Goal: Find specific page/section: Find specific page/section

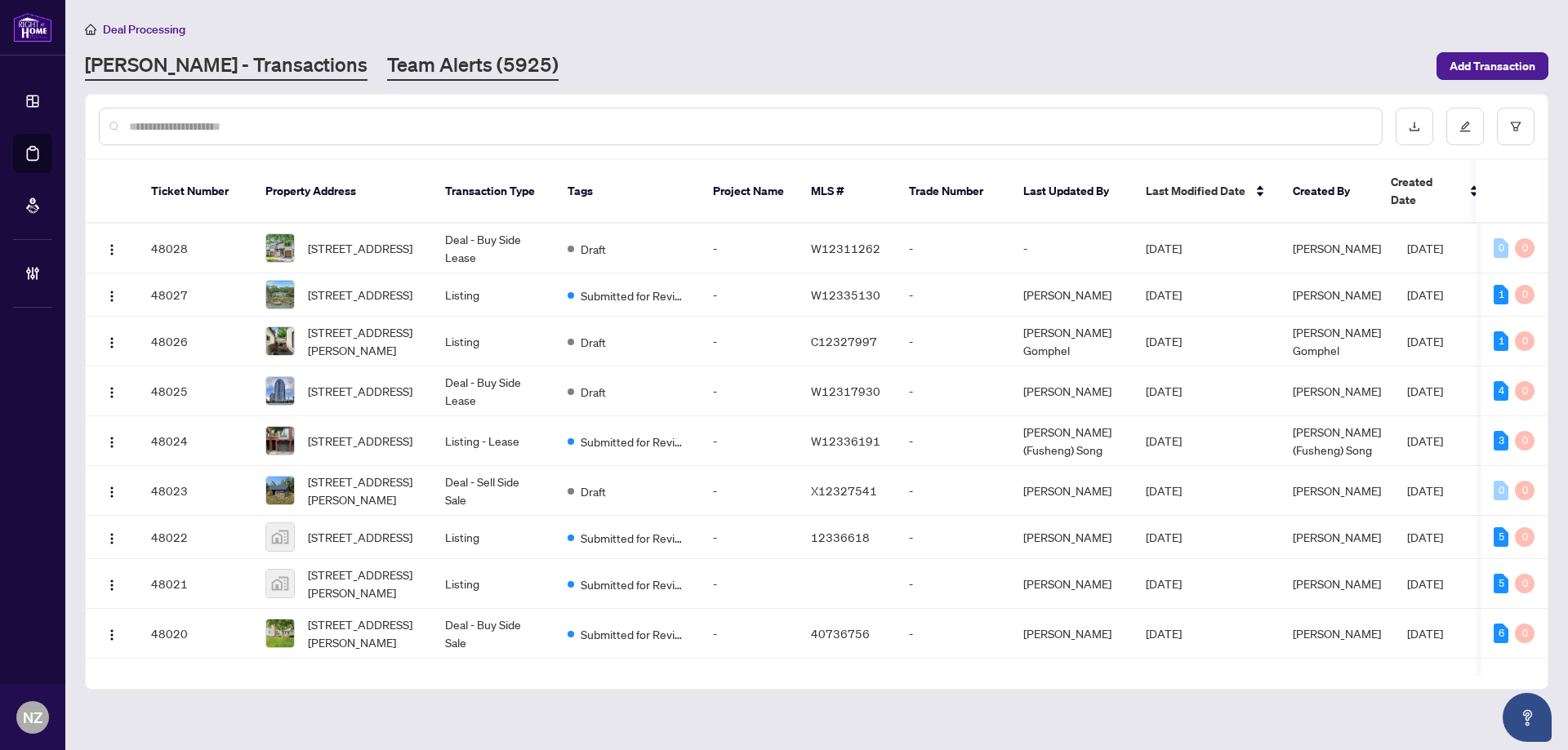
click at [387, 65] on link "Team Alerts (5925)" at bounding box center [473, 65] width 171 height 29
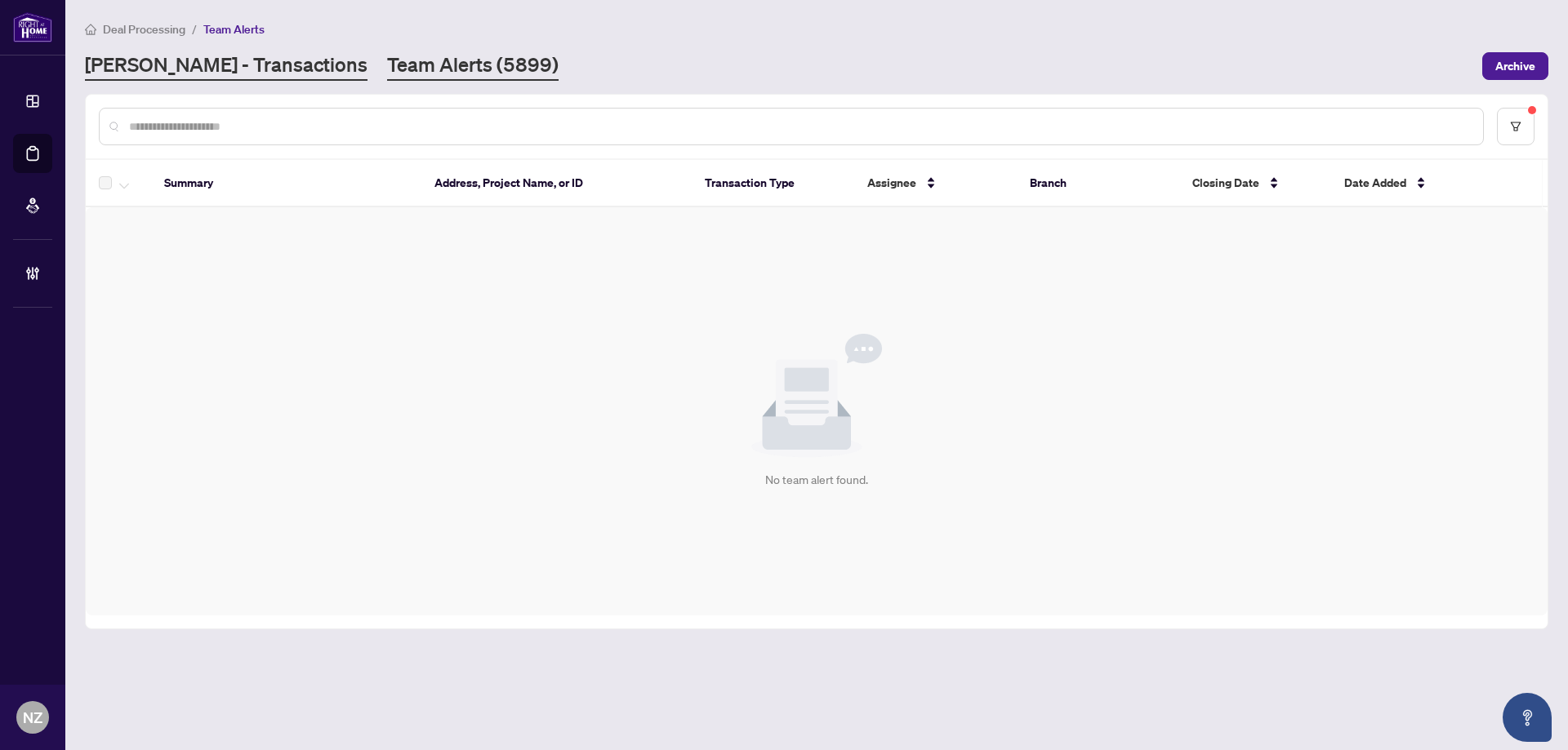
click at [153, 55] on link "[PERSON_NAME] - Transactions" at bounding box center [226, 65] width 283 height 29
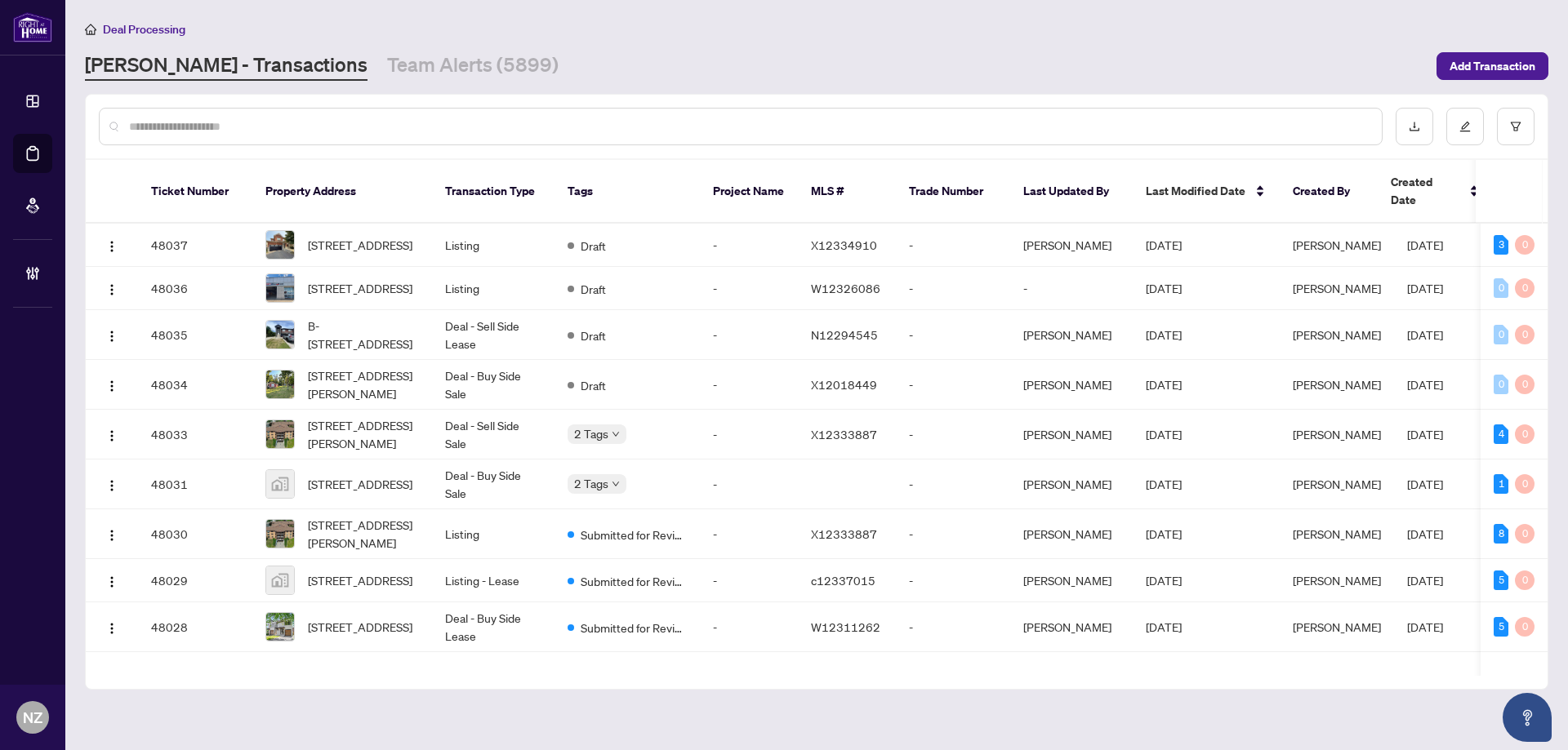
click at [314, 126] on input "text" at bounding box center [749, 126] width 1239 height 18
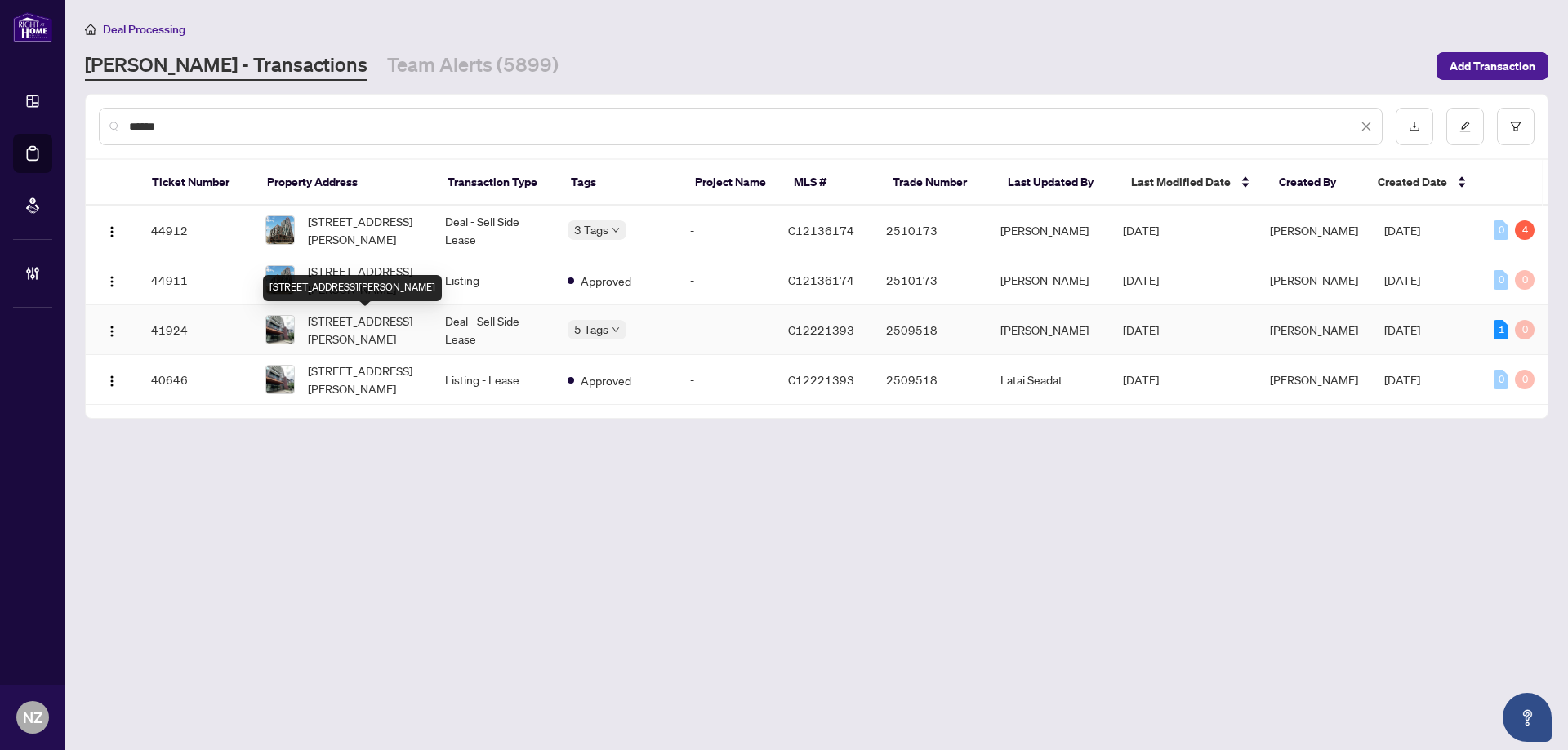
type input "******"
click at [383, 330] on span "[STREET_ADDRESS][PERSON_NAME]" at bounding box center [363, 330] width 111 height 36
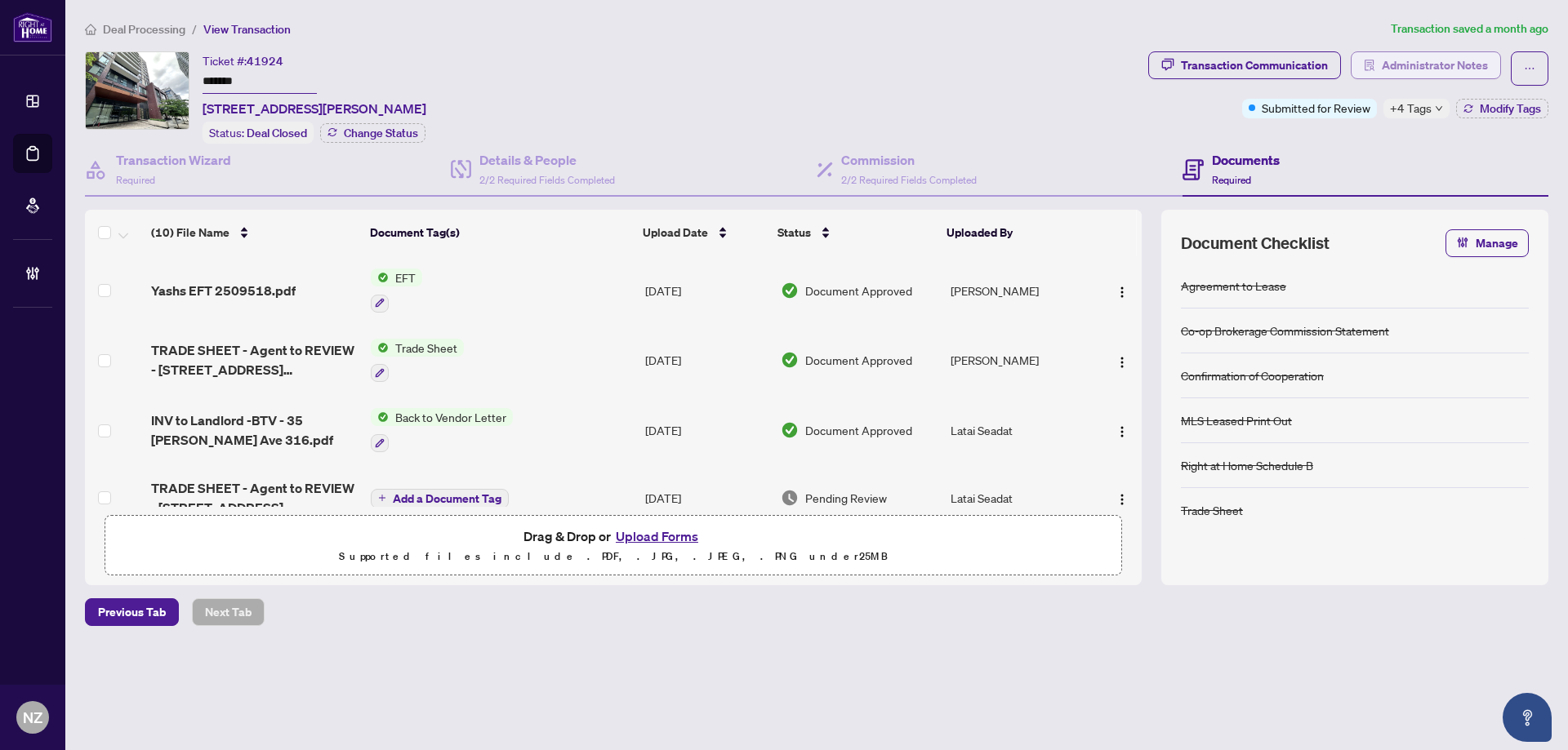
click at [1454, 69] on span "Administrator Notes" at bounding box center [1435, 65] width 106 height 27
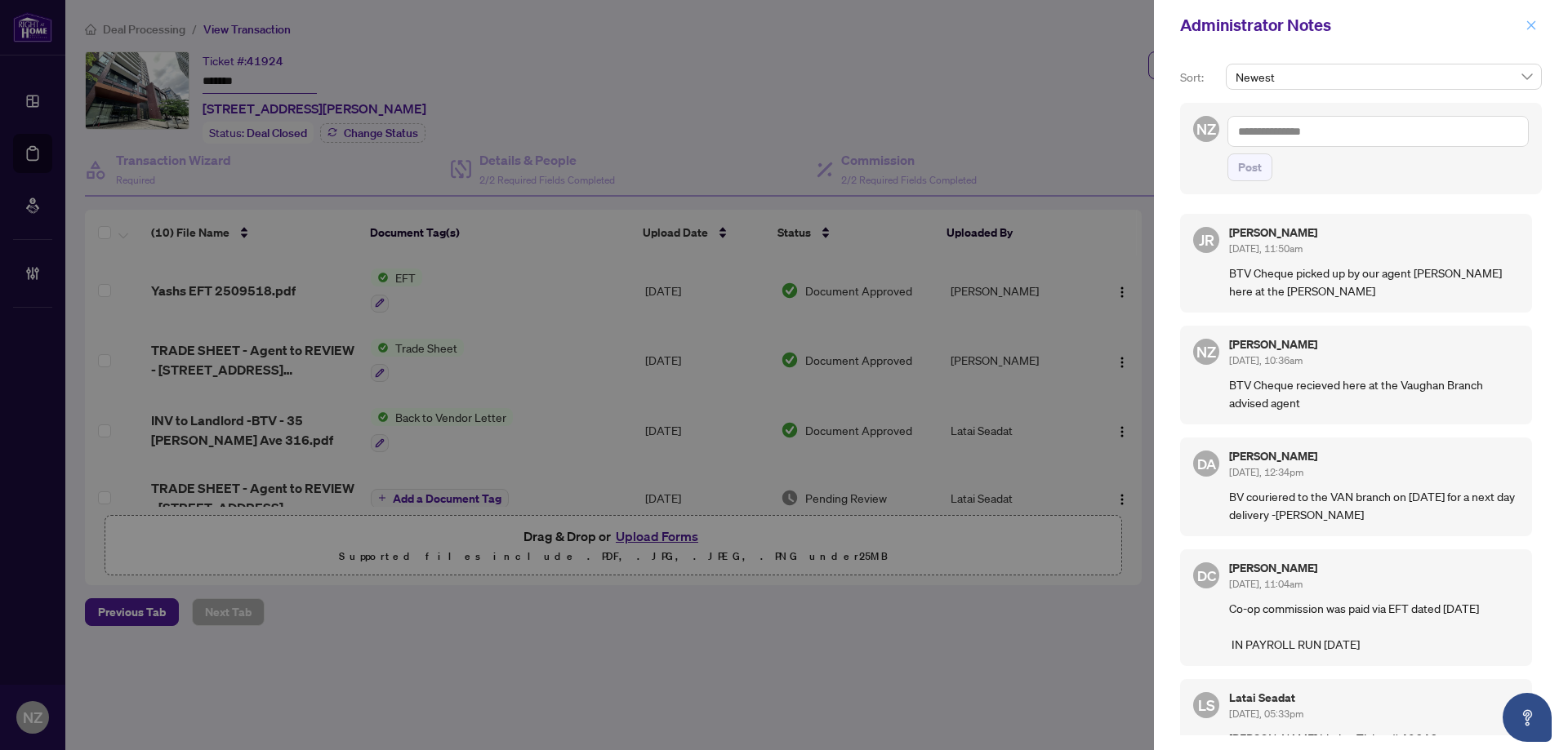
click at [1531, 27] on icon "close" at bounding box center [1531, 25] width 11 height 11
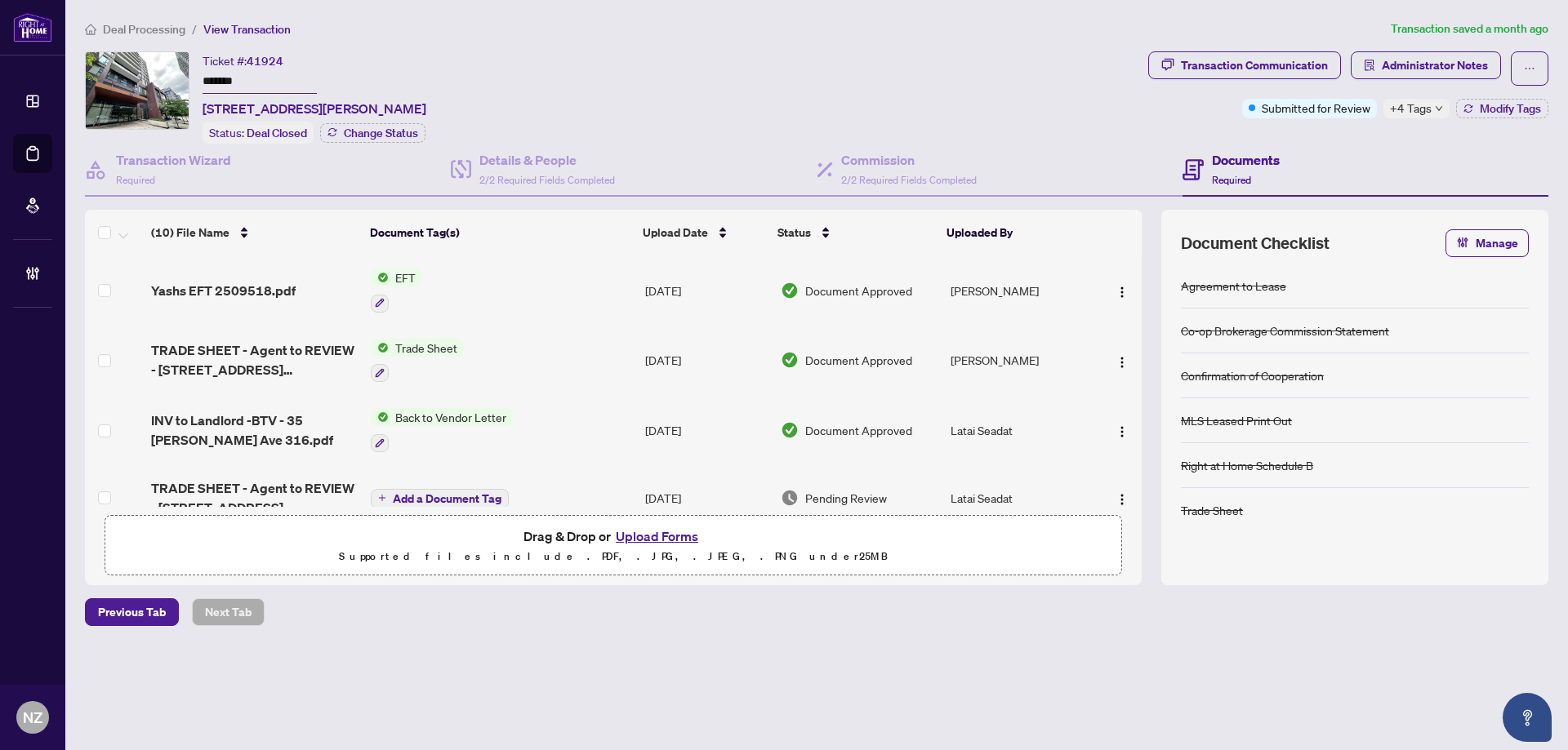
click at [138, 29] on span "Deal Processing" at bounding box center [143, 29] width 82 height 15
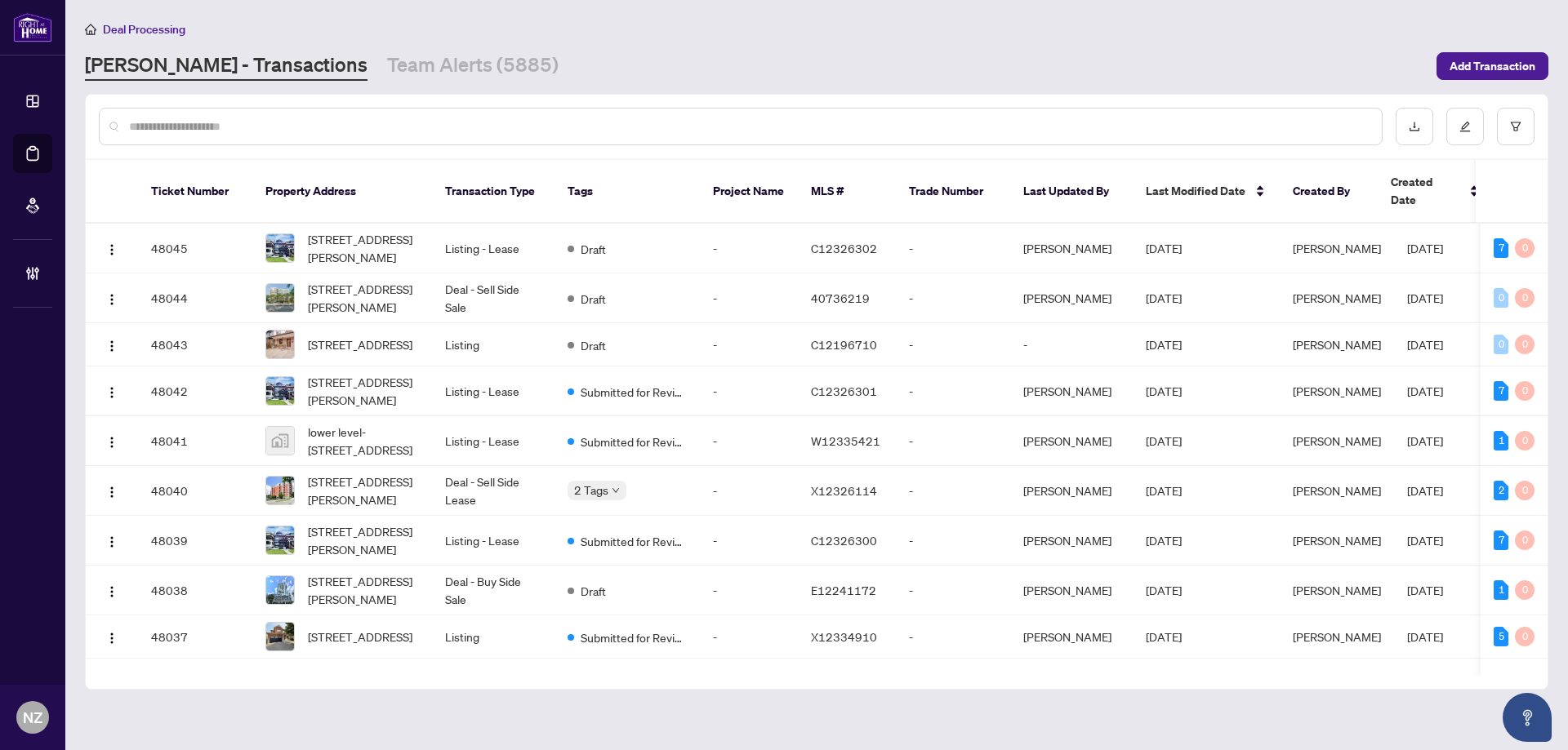
click at [228, 112] on div at bounding box center [741, 126] width 1283 height 37
click at [232, 136] on div at bounding box center [741, 126] width 1283 height 37
click at [214, 131] on input "text" at bounding box center [749, 126] width 1239 height 18
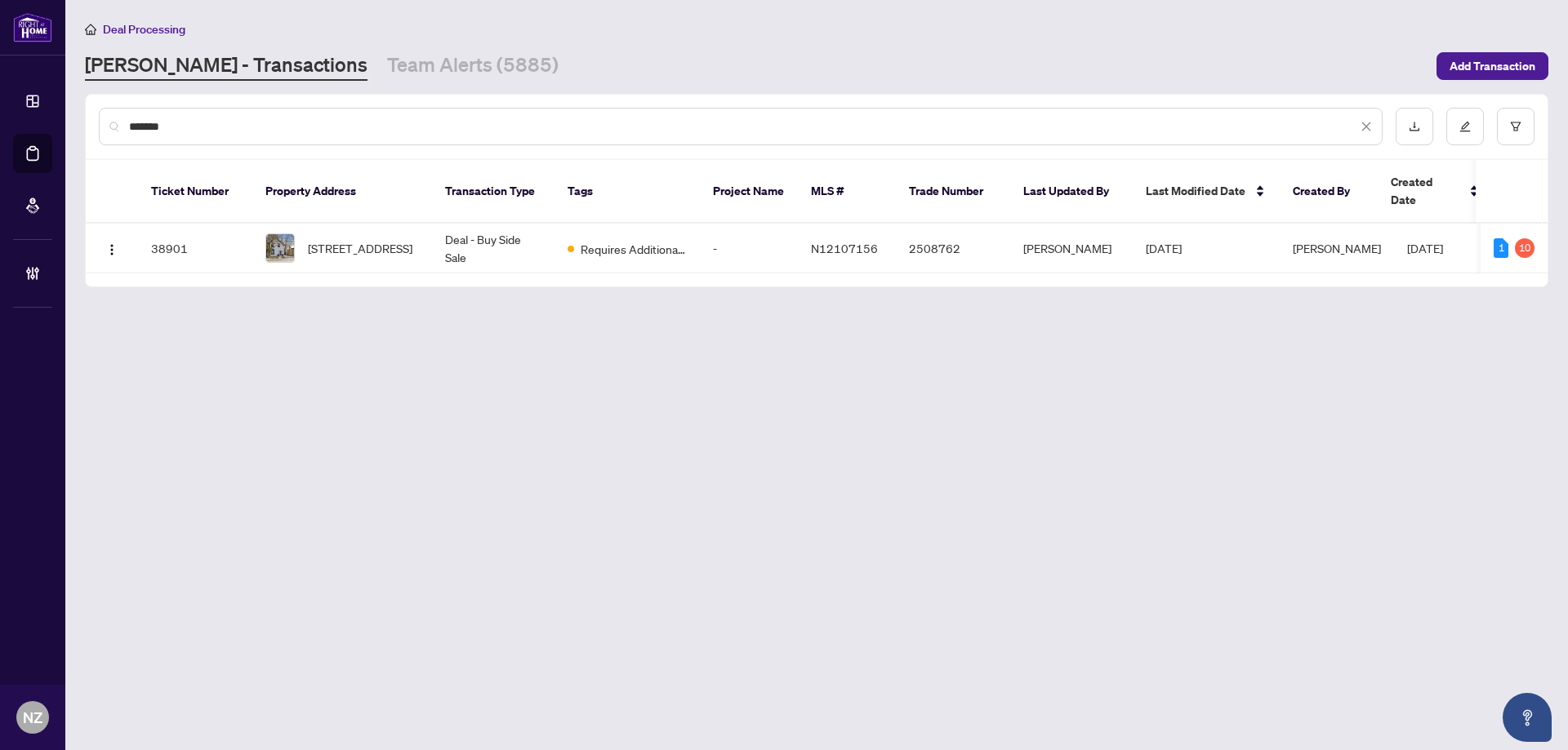
type input "*******"
click at [362, 239] on span "[STREET_ADDRESS]" at bounding box center [360, 248] width 104 height 18
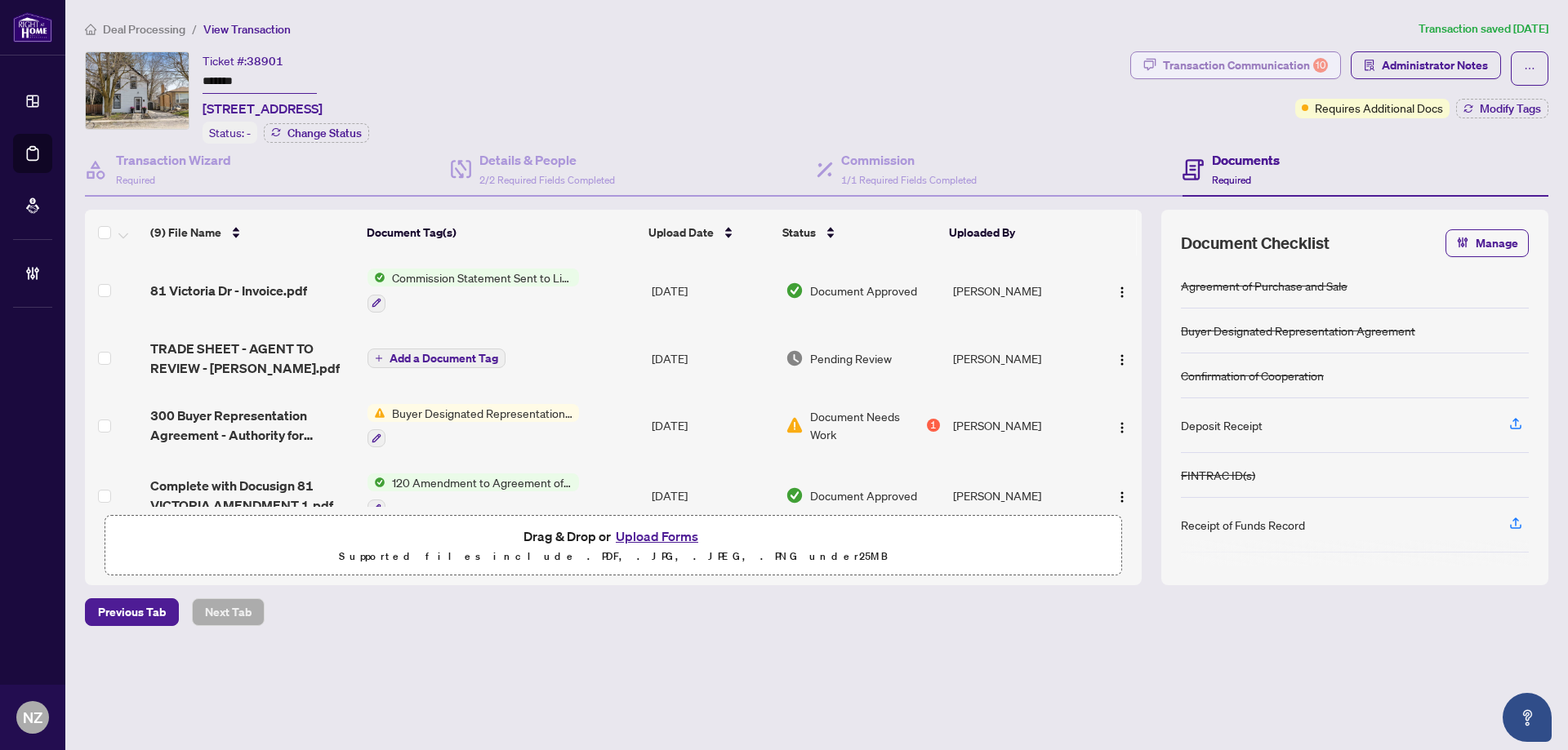
click at [1234, 59] on div "Transaction Communication 10" at bounding box center [1245, 65] width 165 height 27
type textarea "**********"
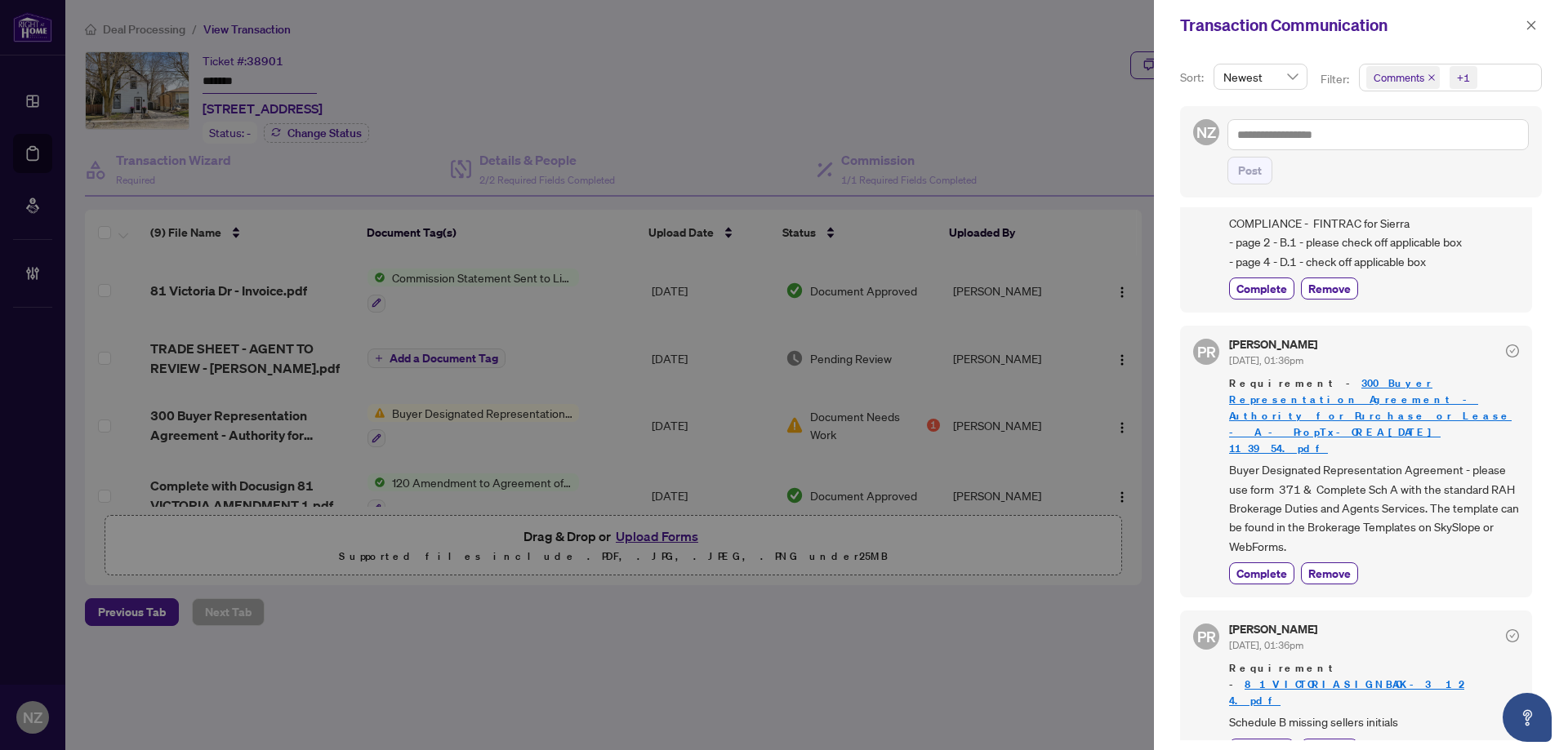
scroll to position [898, 0]
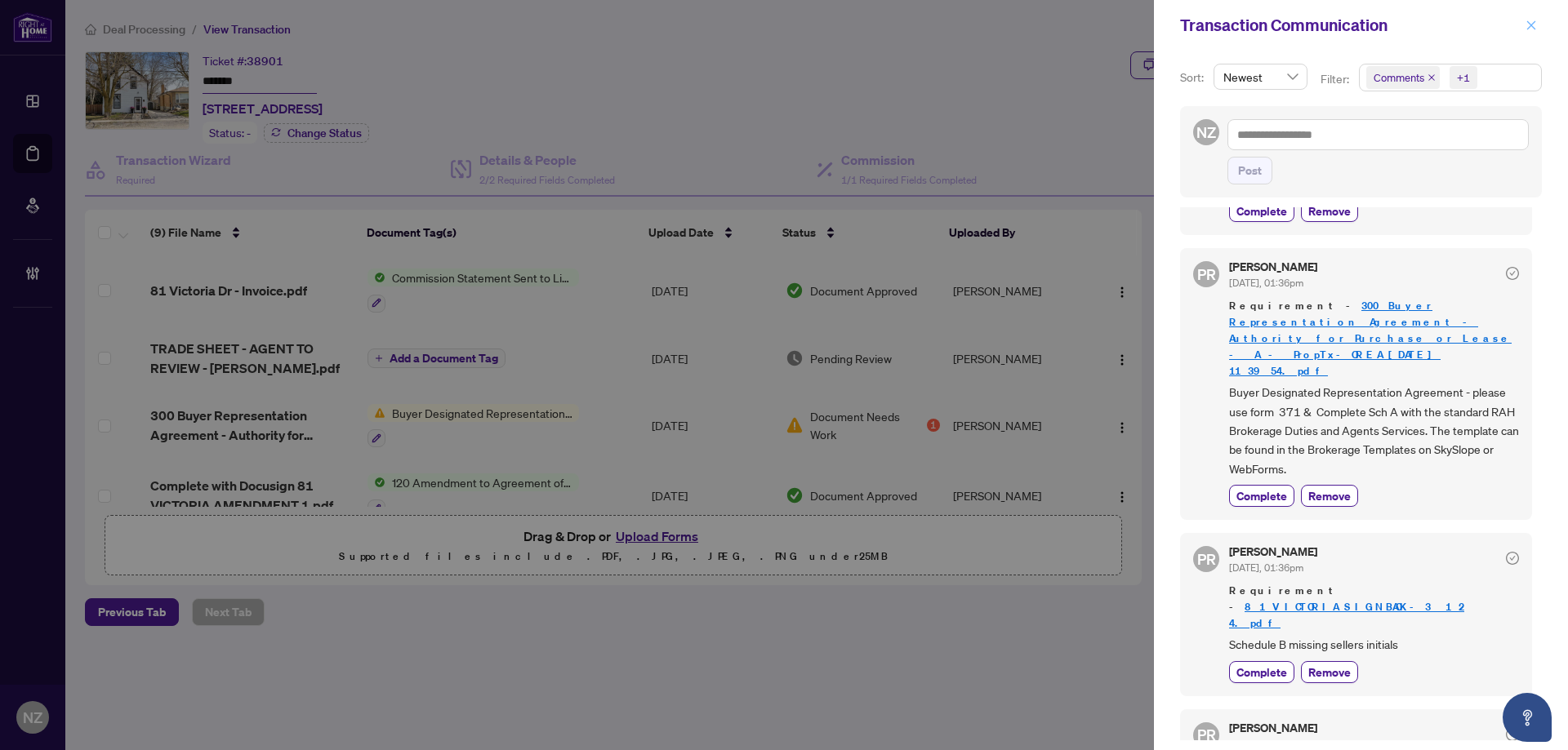
click at [1529, 31] on icon "close" at bounding box center [1531, 25] width 11 height 11
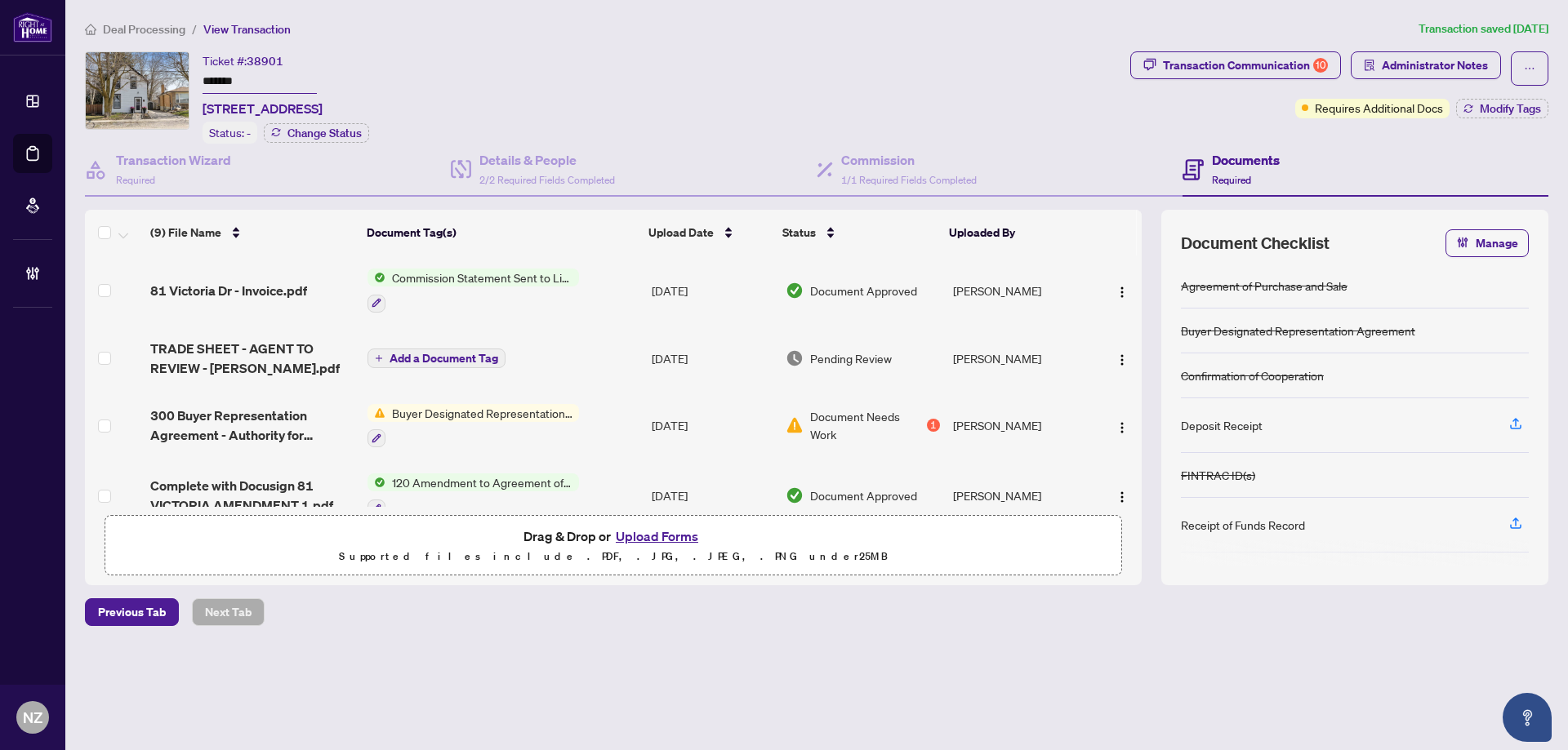
click at [148, 28] on span "Deal Processing" at bounding box center [143, 29] width 82 height 15
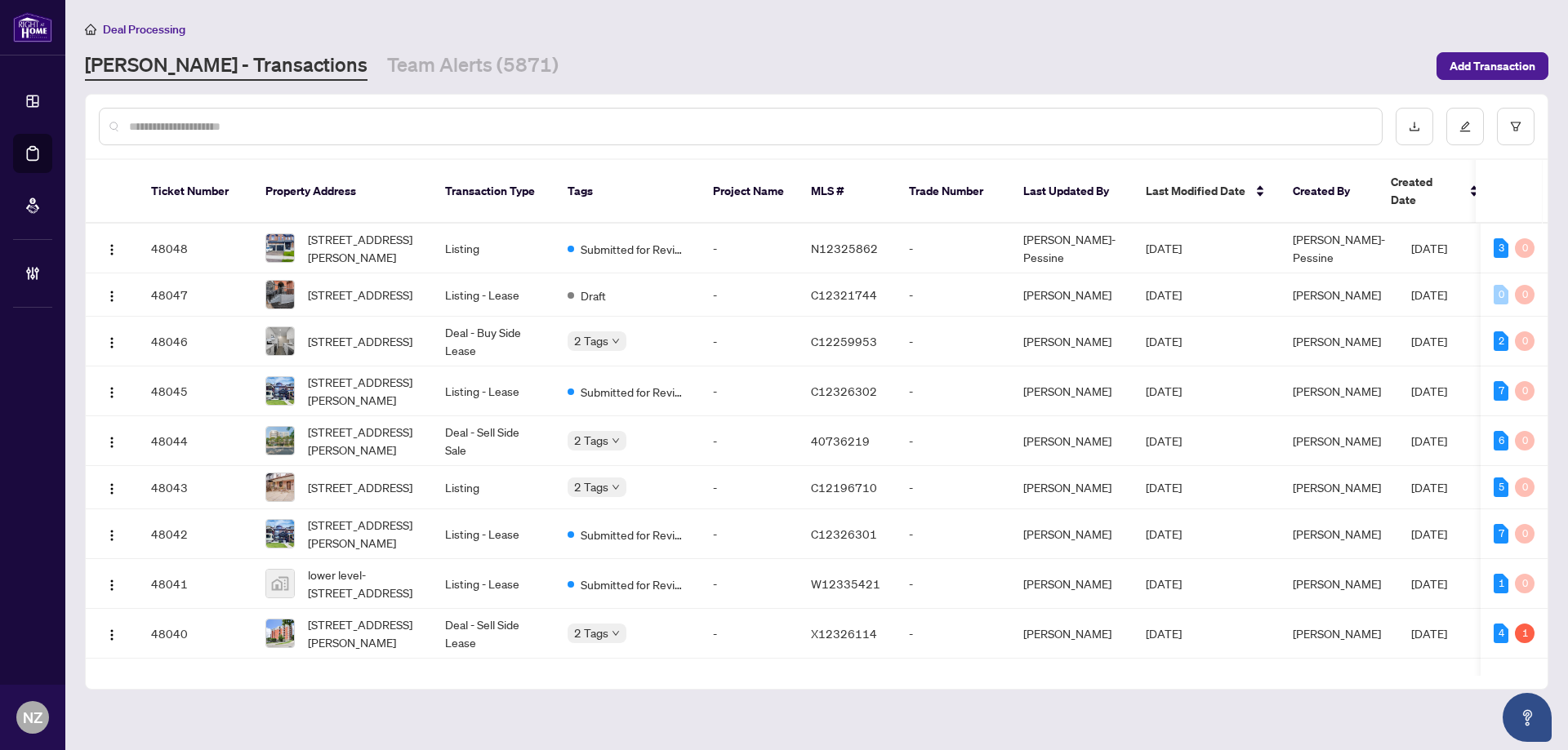
click at [278, 129] on input "text" at bounding box center [749, 126] width 1239 height 18
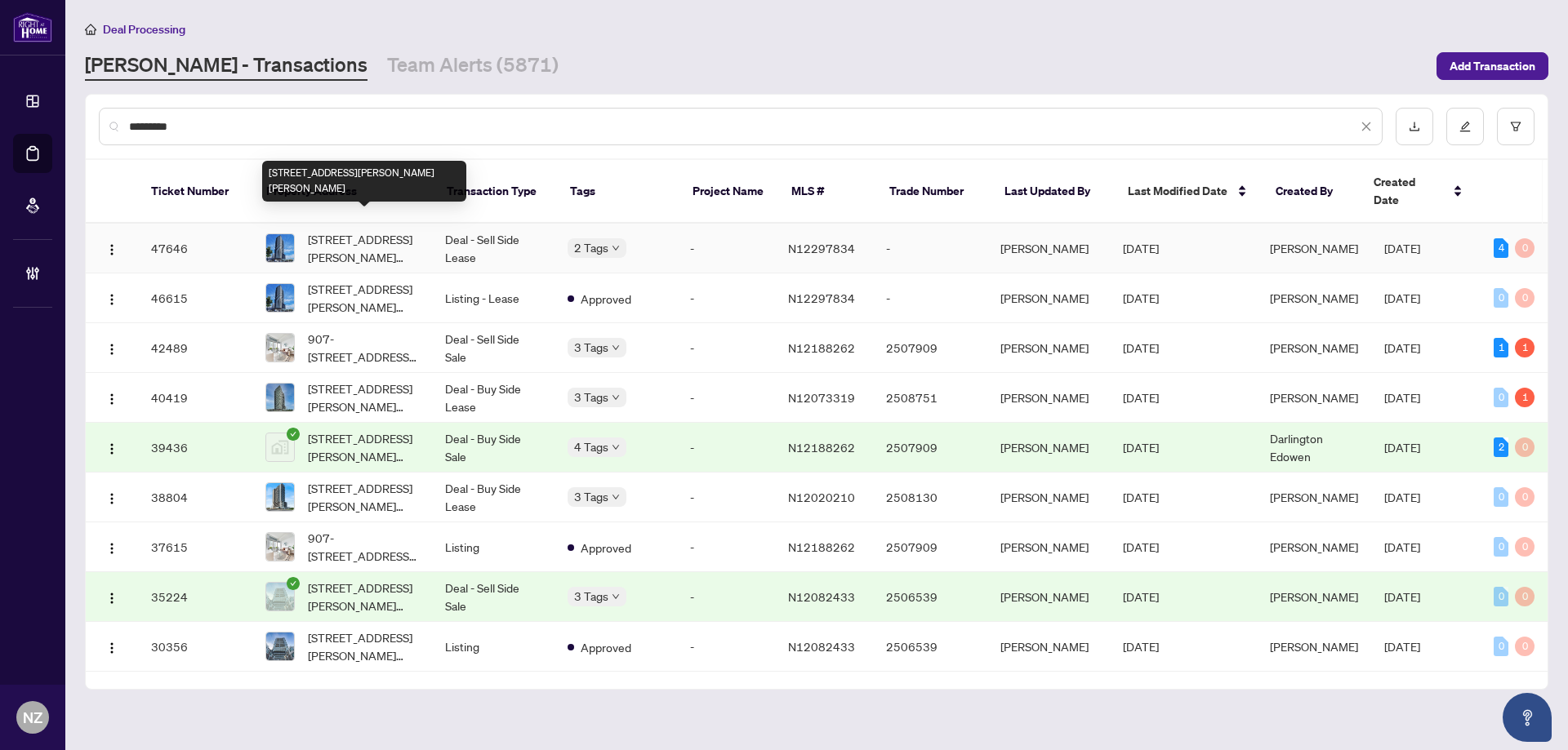
type input "*********"
click at [402, 231] on span "[STREET_ADDRESS][PERSON_NAME][PERSON_NAME]" at bounding box center [363, 248] width 111 height 36
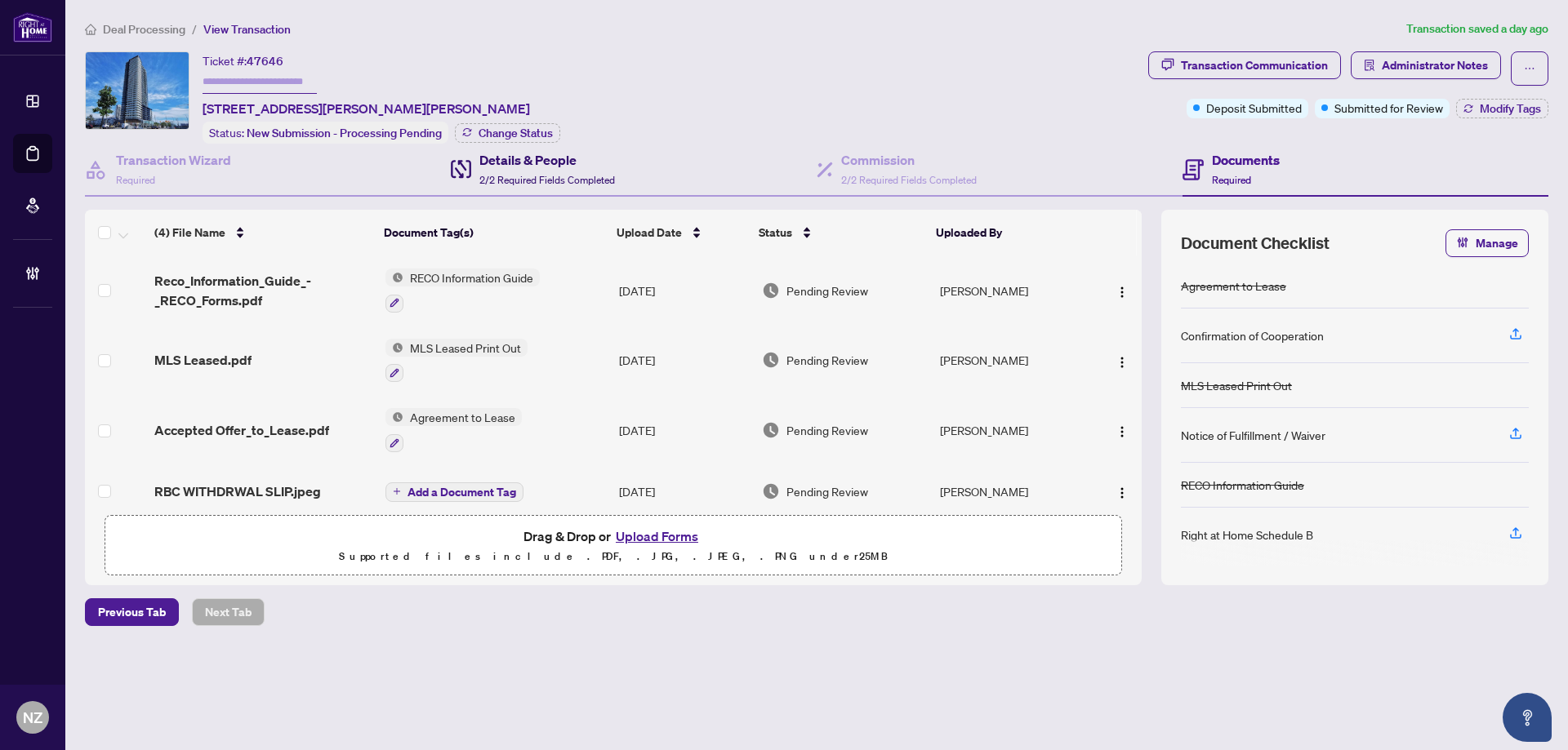
click at [530, 162] on h4 "Details & People" at bounding box center [546, 160] width 135 height 19
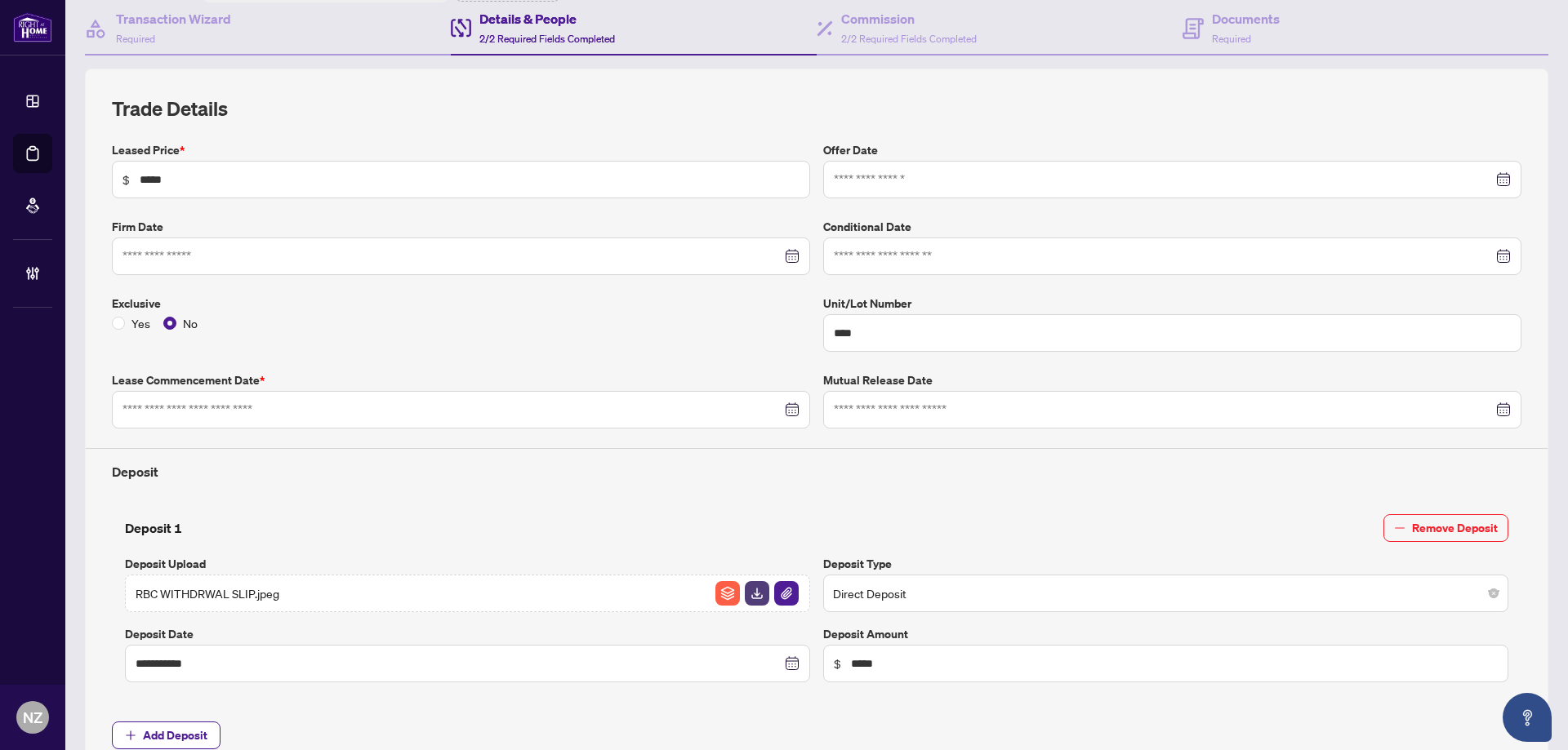
type input "**********"
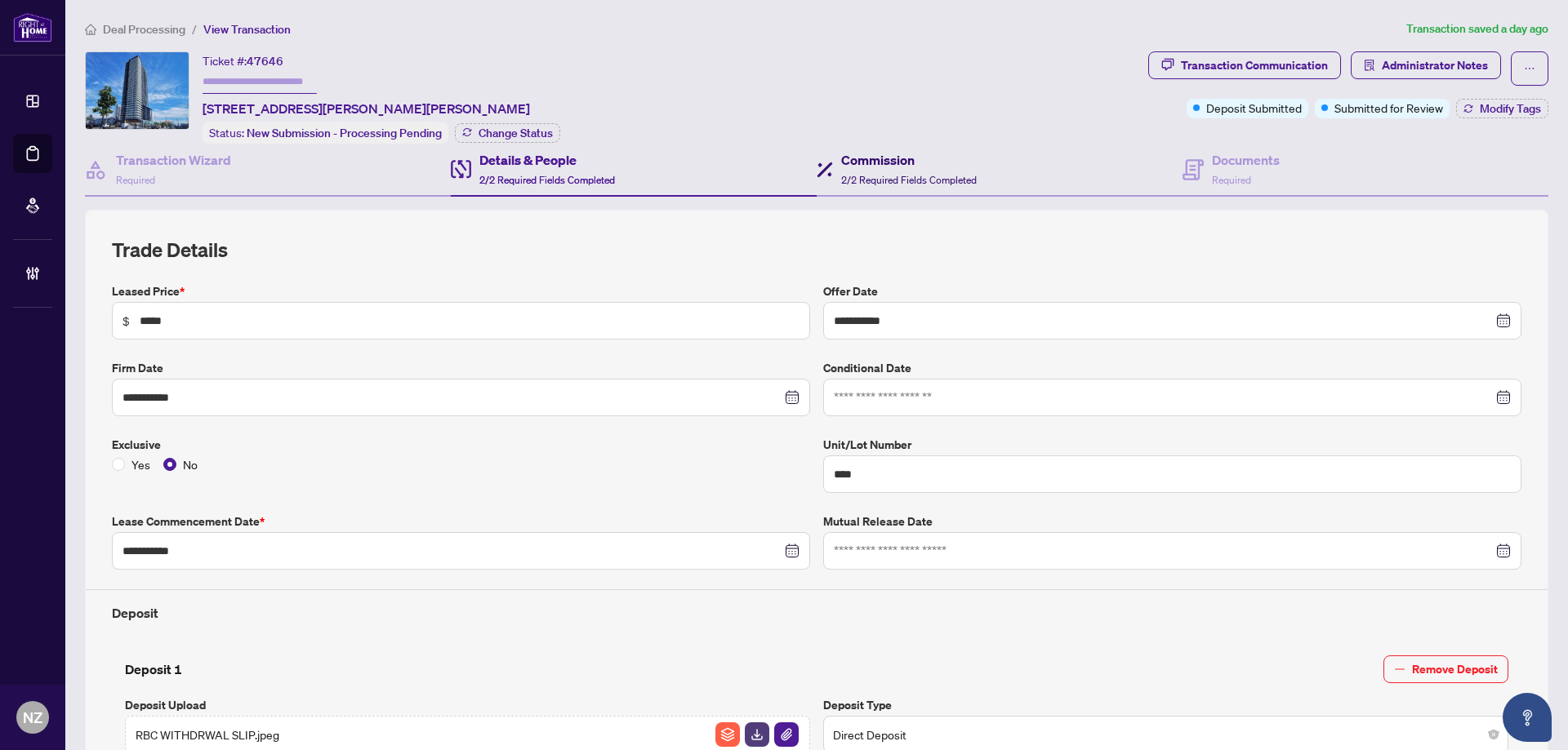
click at [868, 166] on h4 "Commission" at bounding box center [909, 160] width 135 height 19
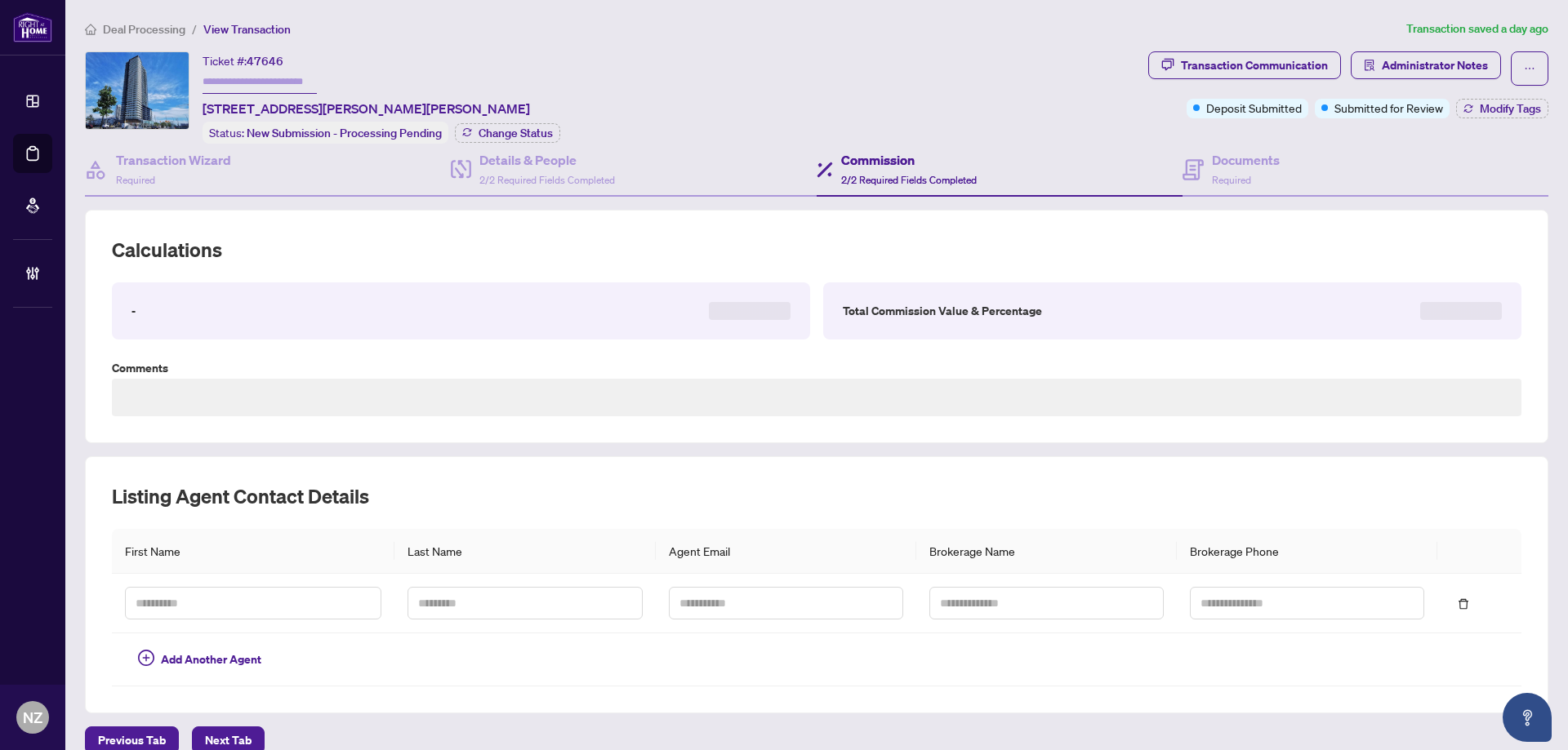
type textarea "**********"
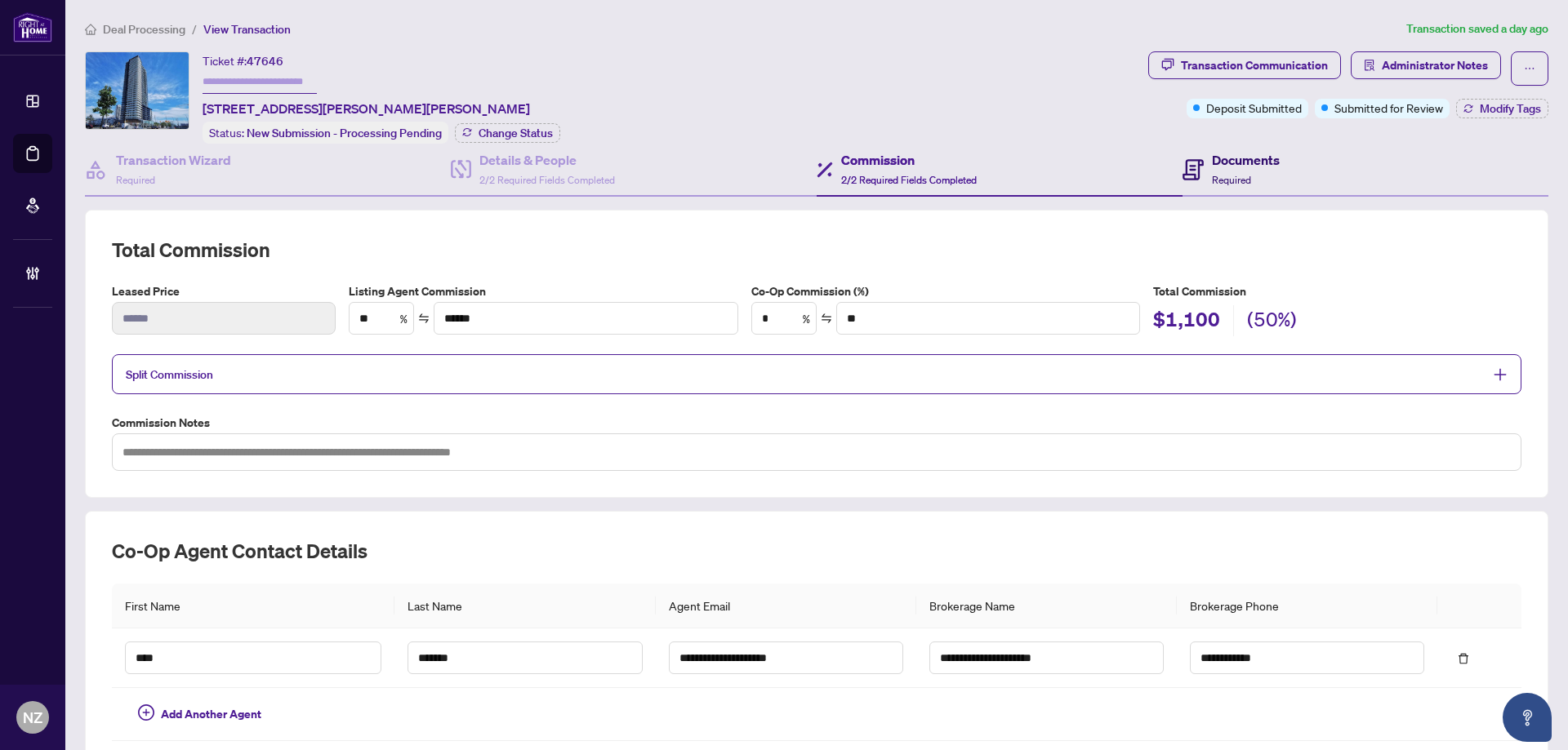
click at [1237, 178] on span "Required" at bounding box center [1231, 180] width 39 height 12
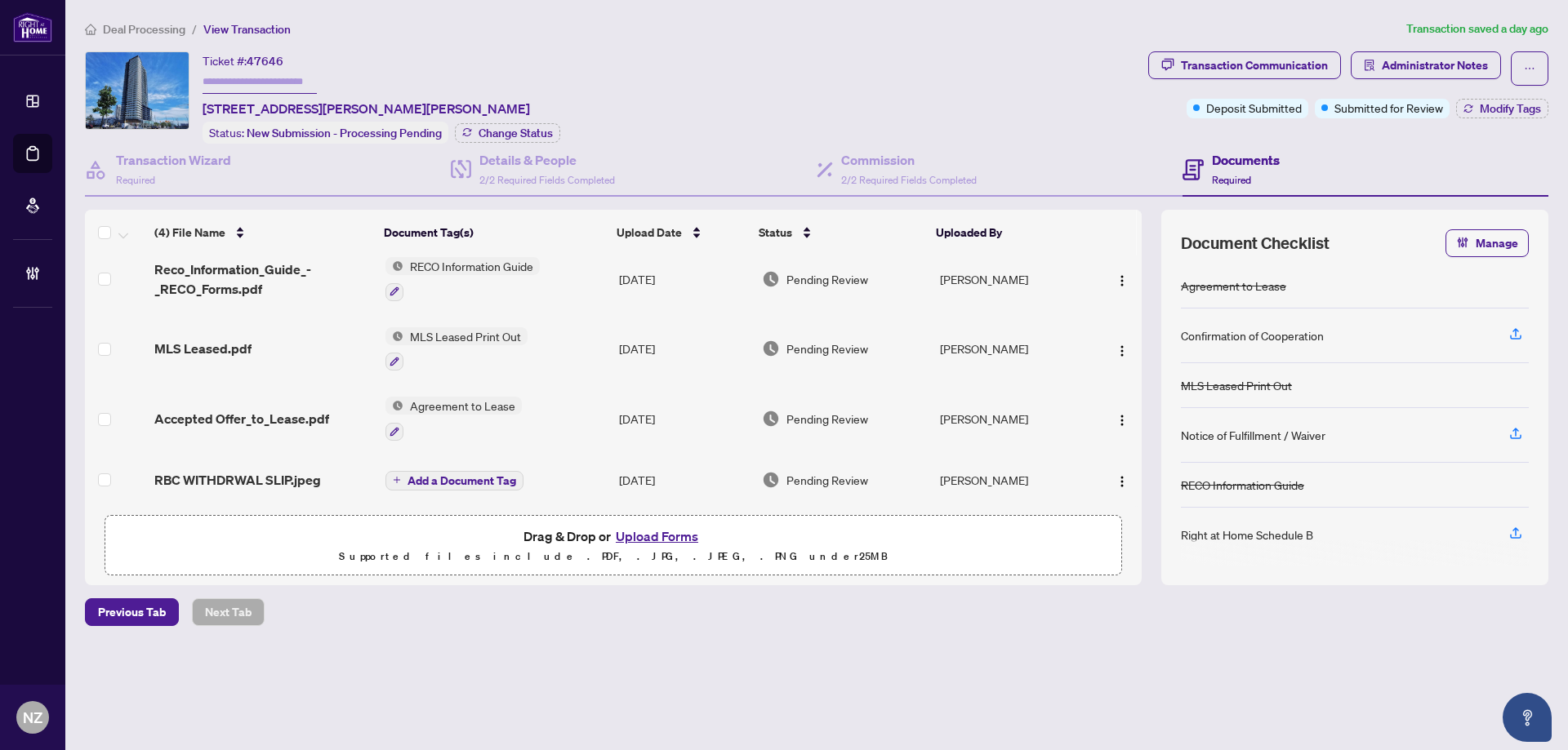
scroll to position [16, 0]
click at [254, 481] on span "RBC WITHDRWAL SLIP.jpeg" at bounding box center [238, 480] width 166 height 19
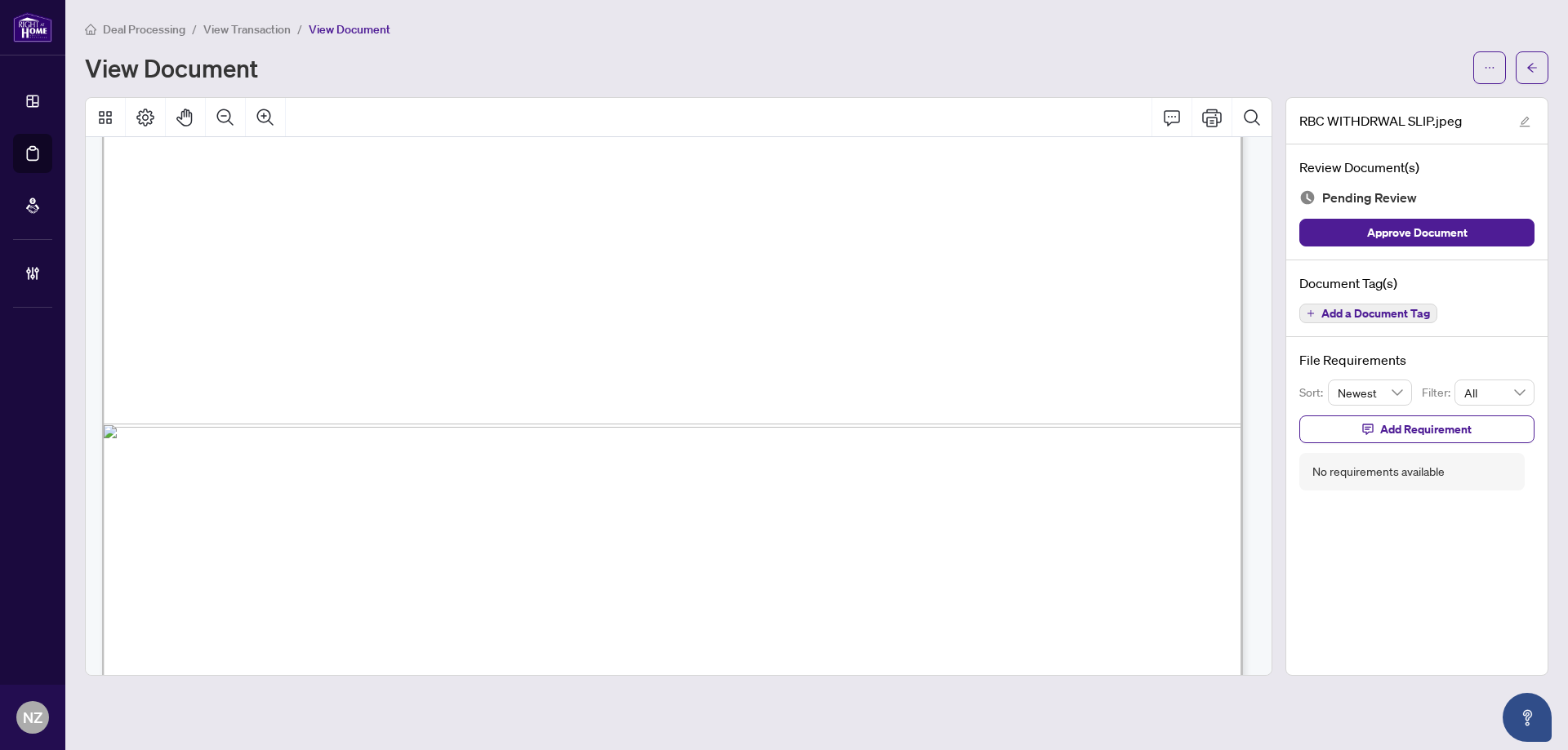
scroll to position [1108, 0]
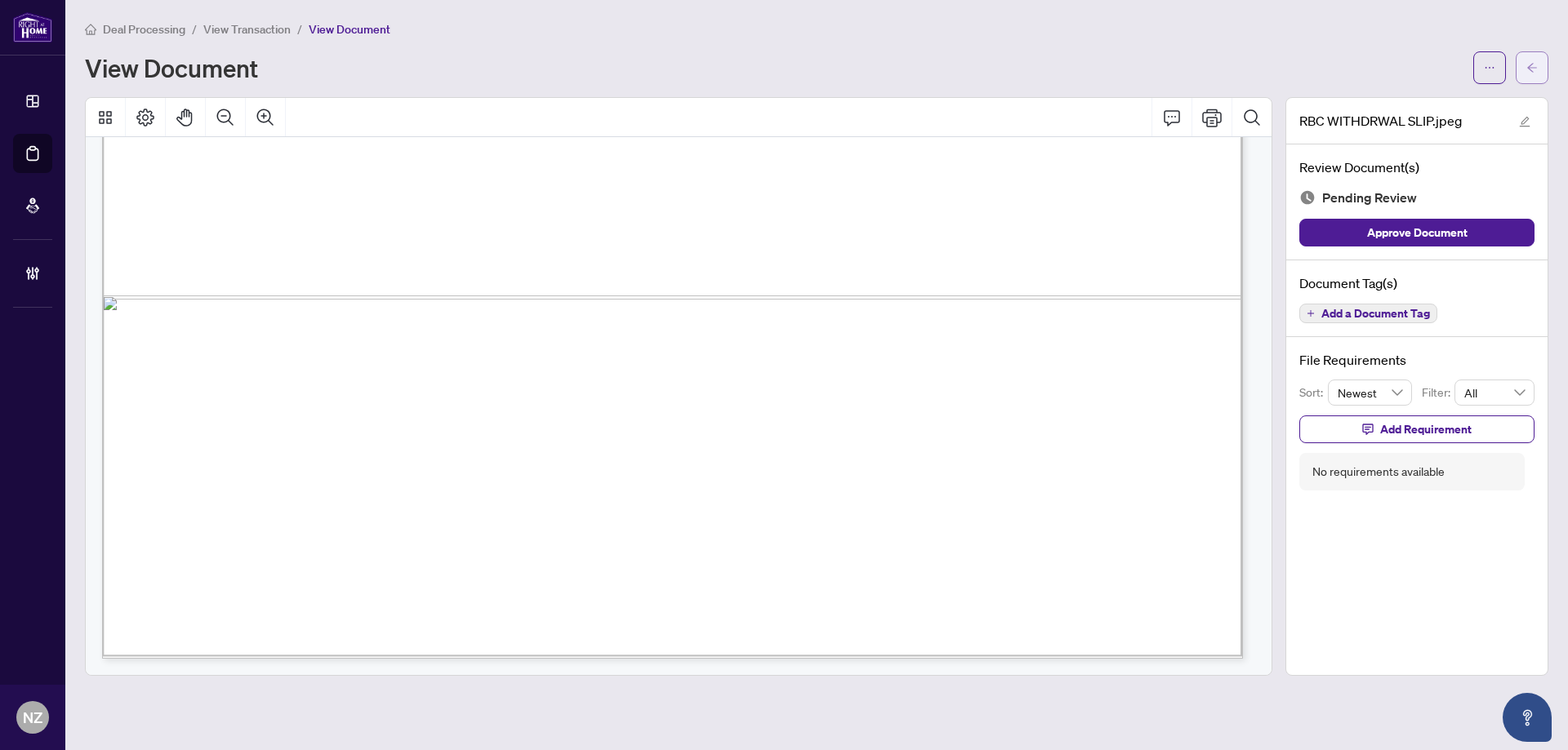
click at [1533, 73] on span "button" at bounding box center [1532, 68] width 11 height 27
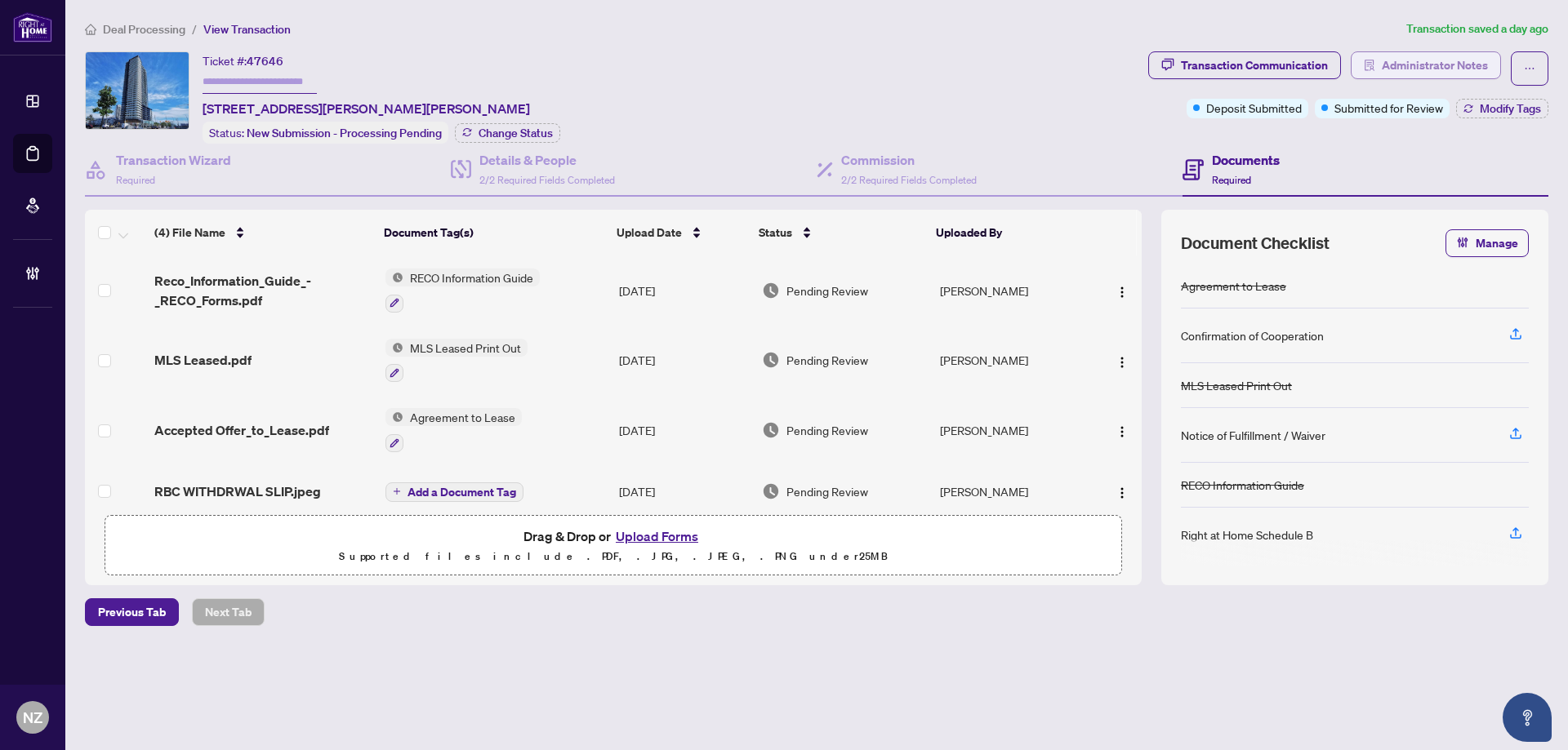
click at [1456, 65] on span "Administrator Notes" at bounding box center [1435, 65] width 106 height 27
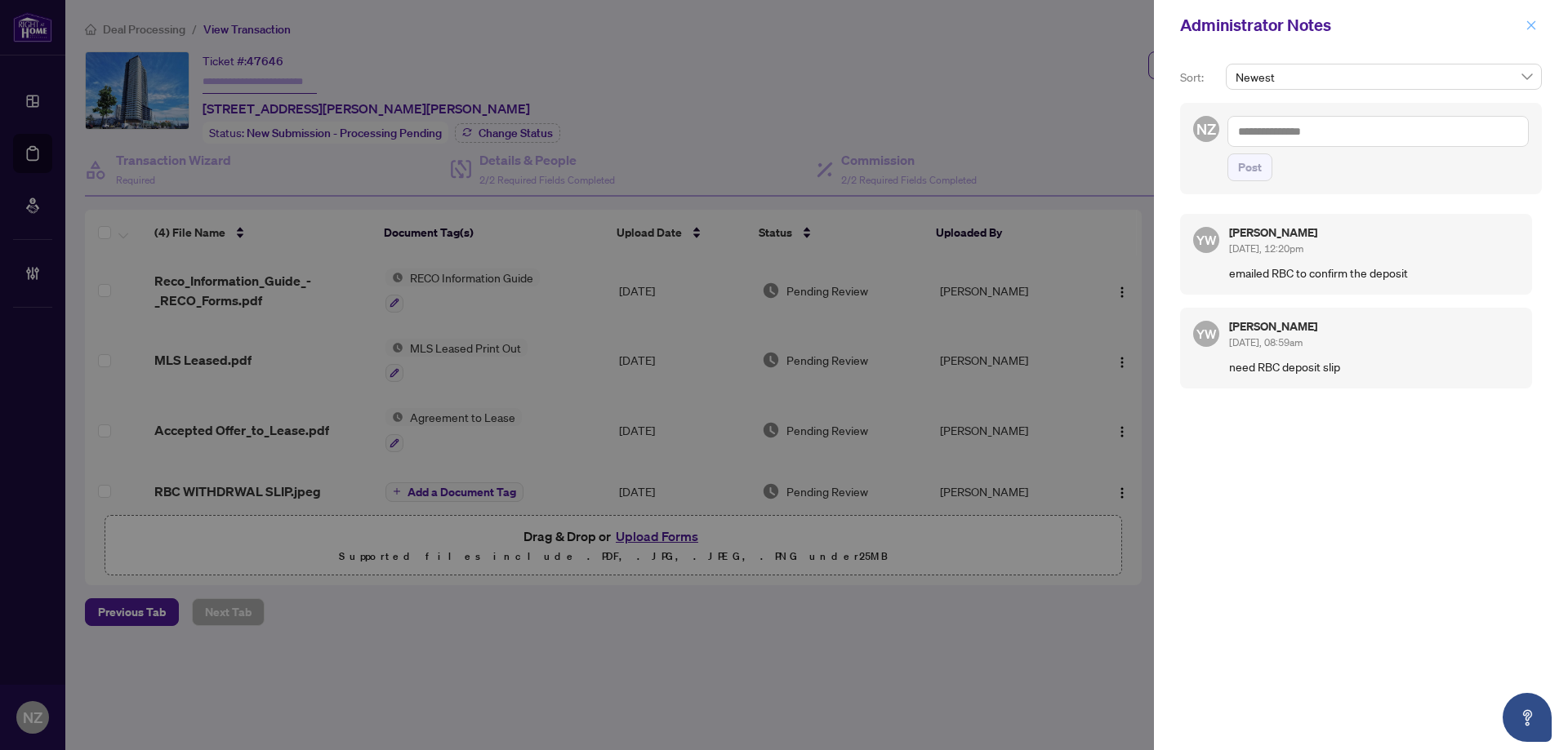
click at [1529, 22] on icon "close" at bounding box center [1531, 25] width 11 height 11
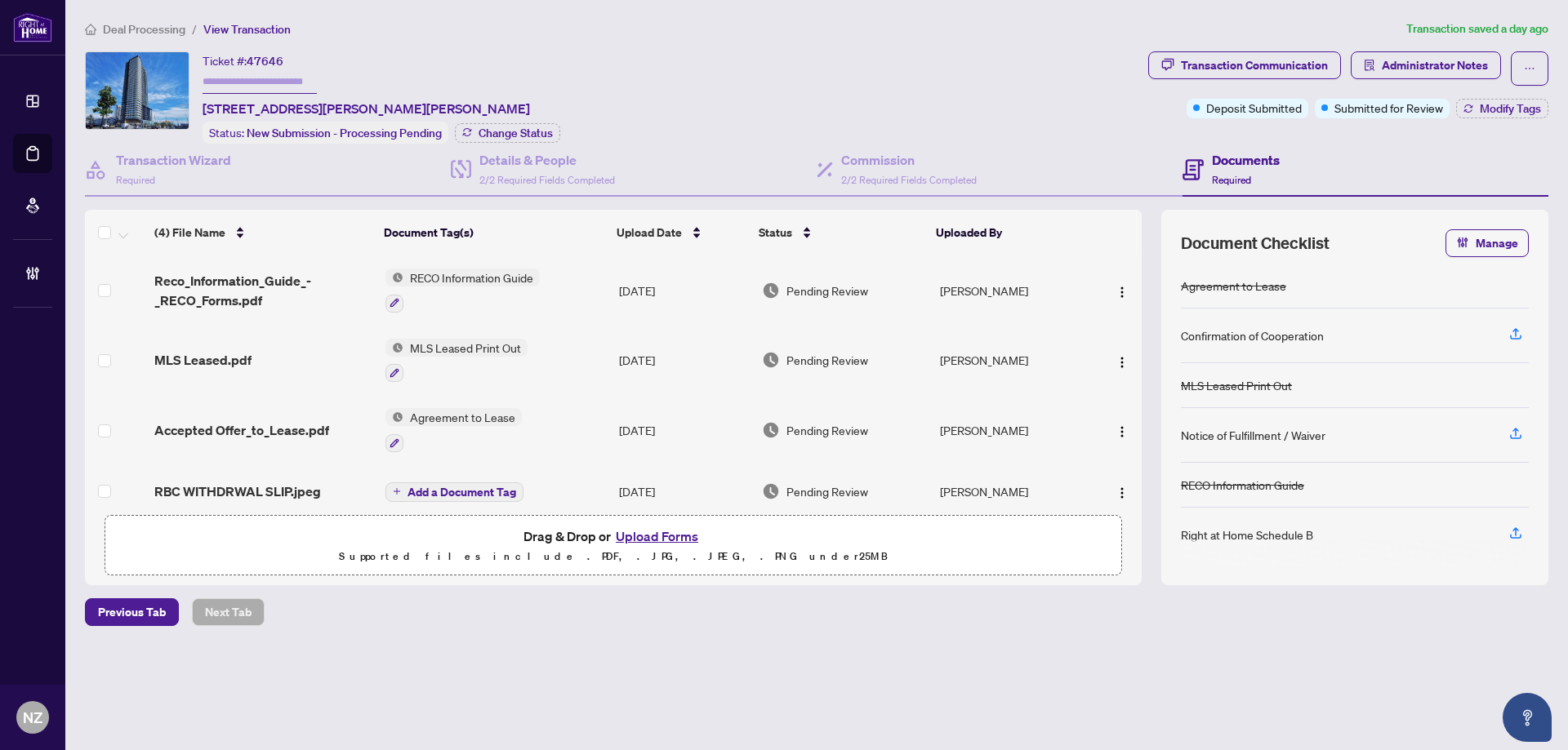
click at [168, 28] on span "Deal Processing" at bounding box center [143, 29] width 82 height 15
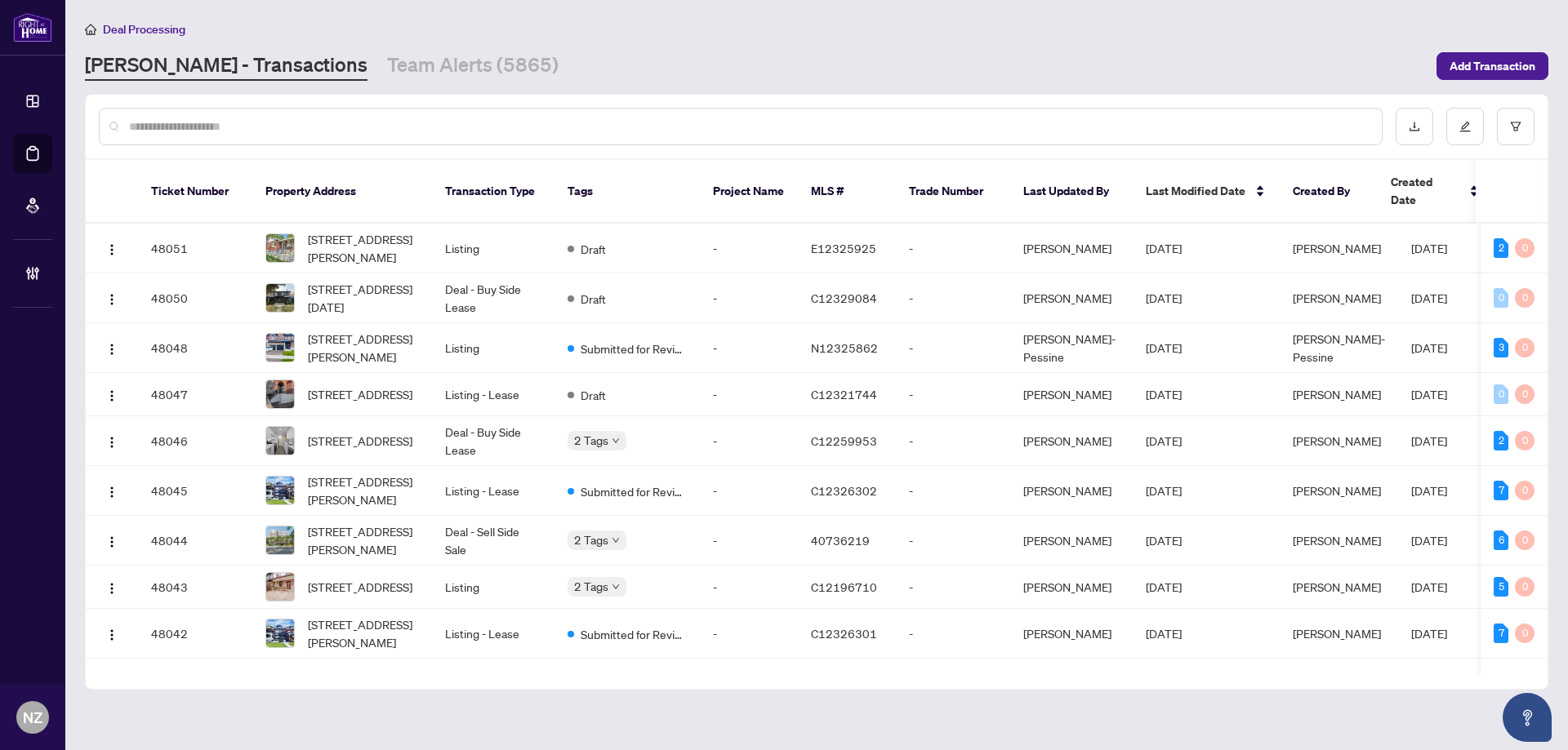
click at [301, 117] on input "text" at bounding box center [749, 126] width 1239 height 18
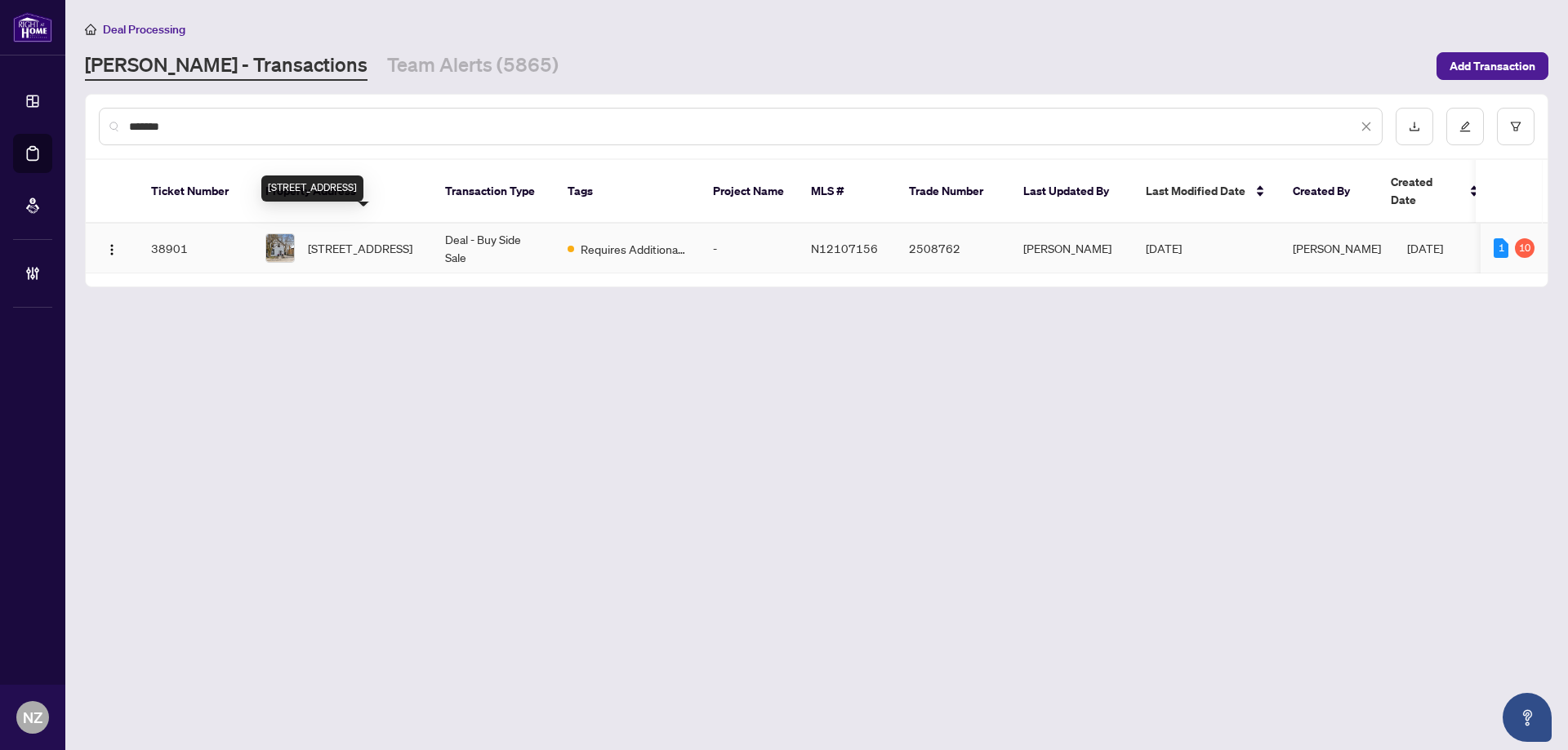
type input "*******"
click at [363, 239] on span "[STREET_ADDRESS]" at bounding box center [360, 248] width 104 height 18
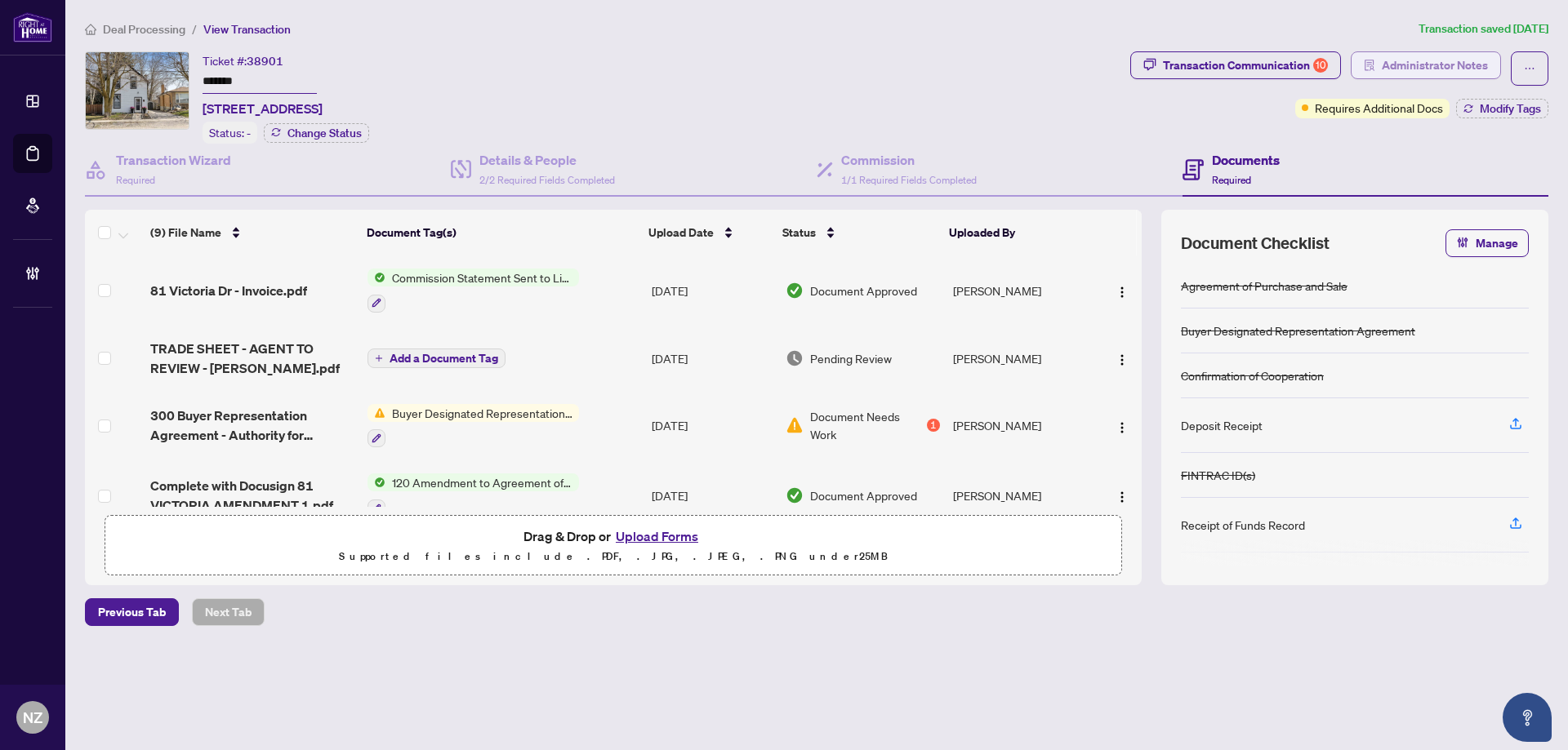
click at [1412, 63] on span "Administrator Notes" at bounding box center [1435, 65] width 106 height 27
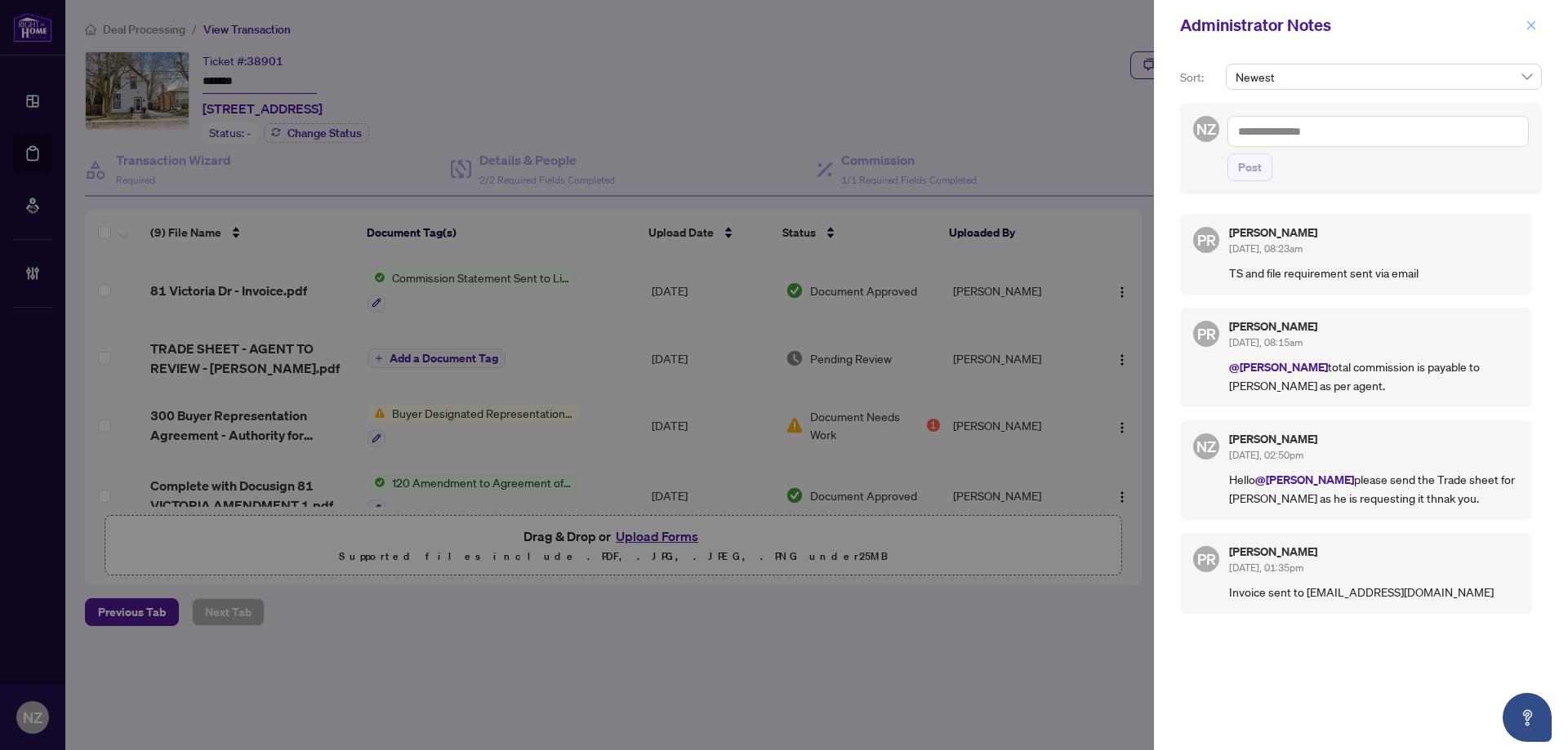
click at [1537, 32] on button "button" at bounding box center [1531, 26] width 21 height 19
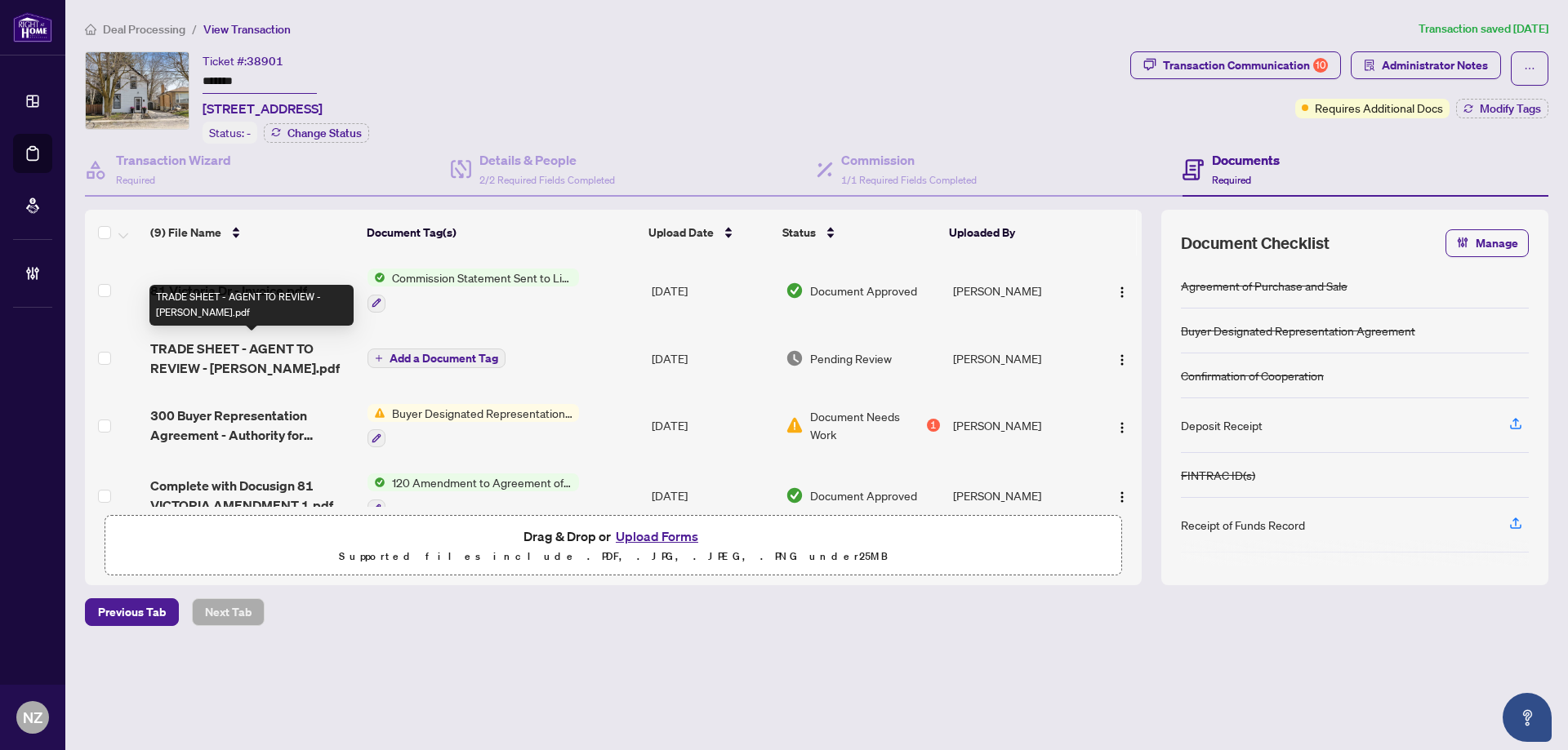
click at [277, 340] on span "TRADE SHEET - AGENT TO REVIEW - [PERSON_NAME].pdf" at bounding box center [252, 358] width 204 height 39
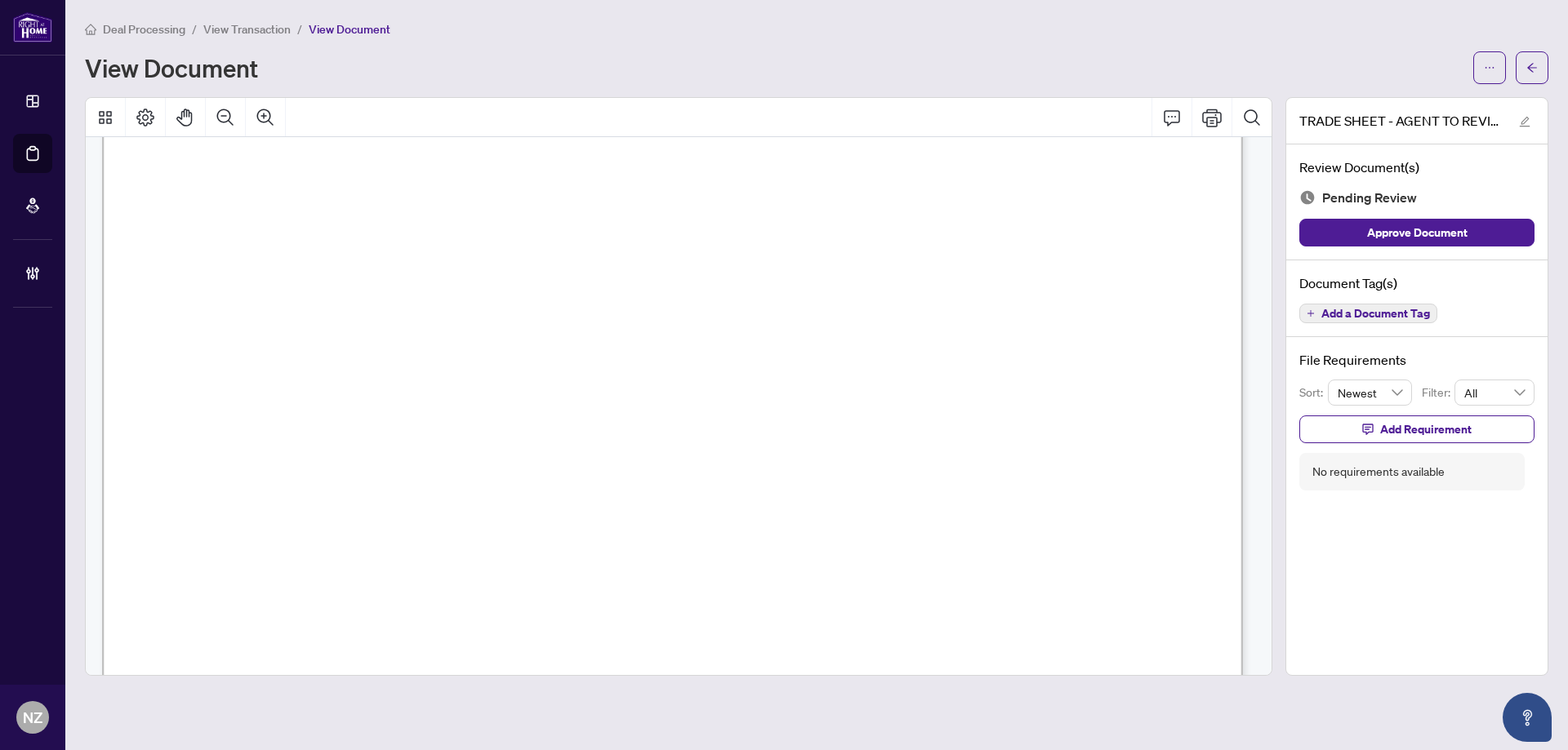
scroll to position [245, 0]
click at [1531, 56] on span "button" at bounding box center [1532, 68] width 11 height 27
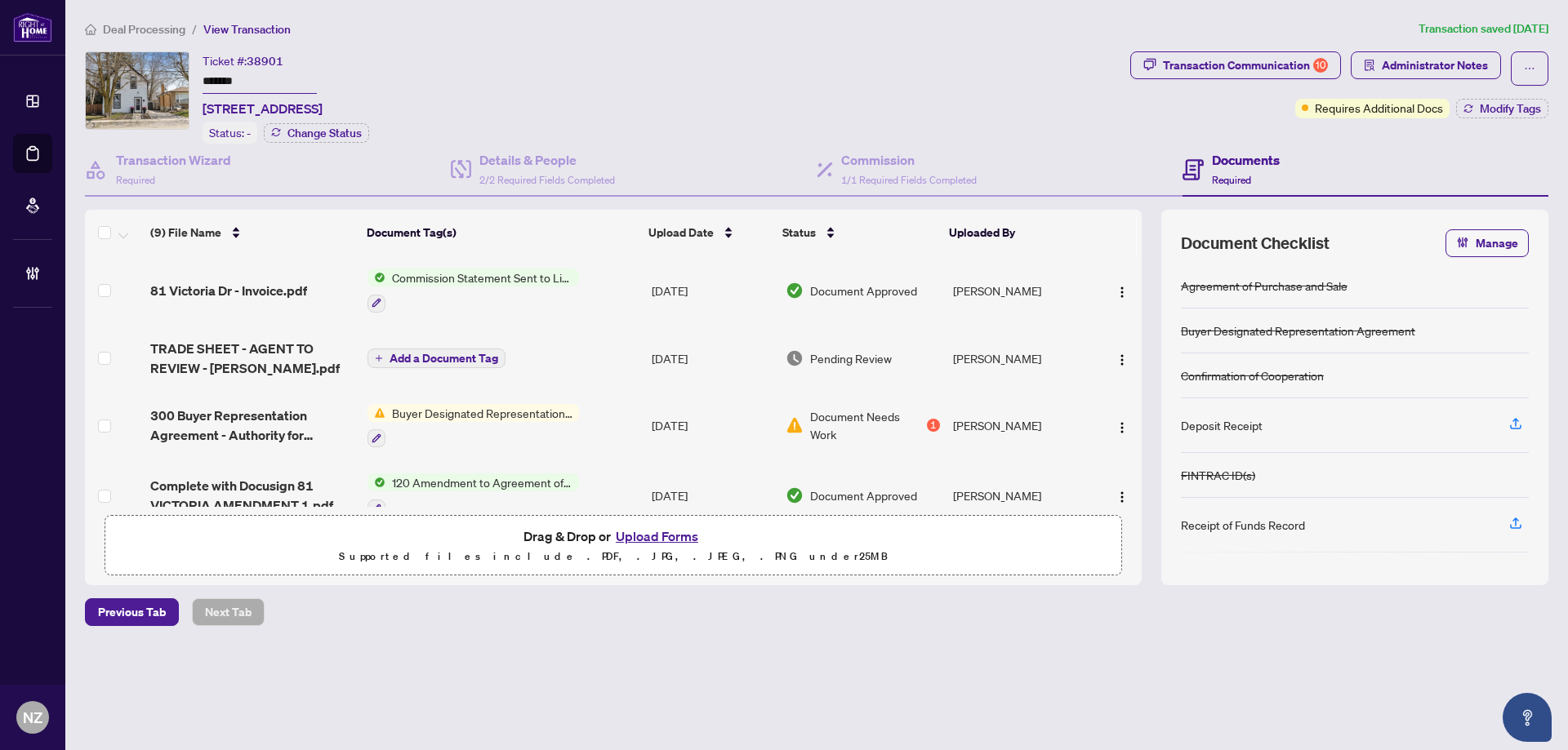
click at [136, 32] on span "Deal Processing" at bounding box center [143, 29] width 82 height 15
